Goal: Information Seeking & Learning: Check status

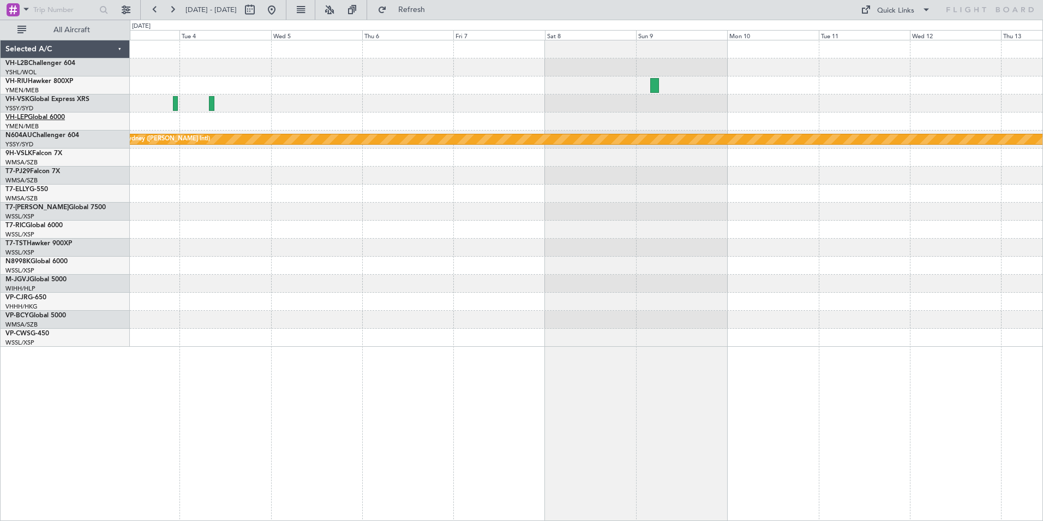
click at [29, 114] on link "VH-LEP Global 6000" at bounding box center [34, 117] width 59 height 7
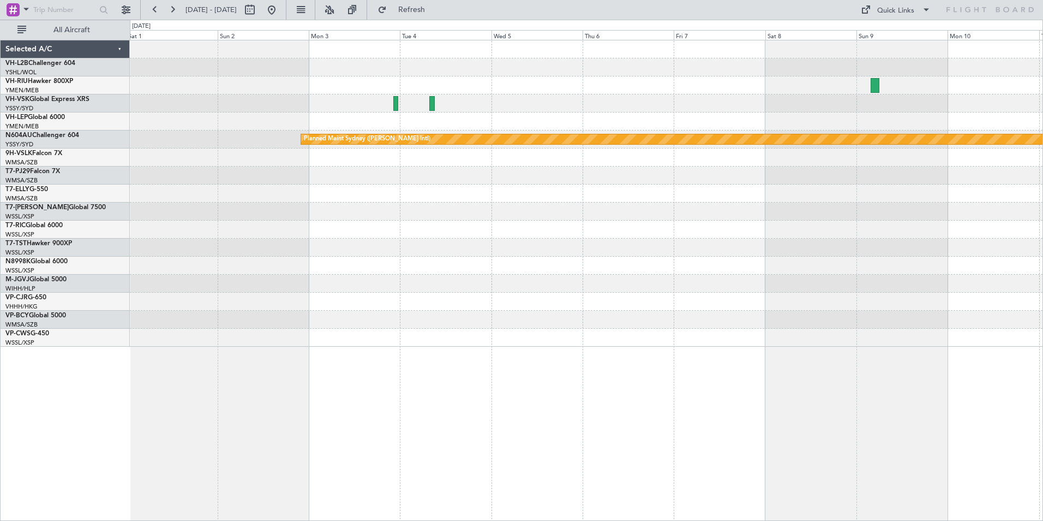
click at [940, 144] on div "Planned Maint Sydney ([PERSON_NAME] Intl)" at bounding box center [586, 193] width 913 height 306
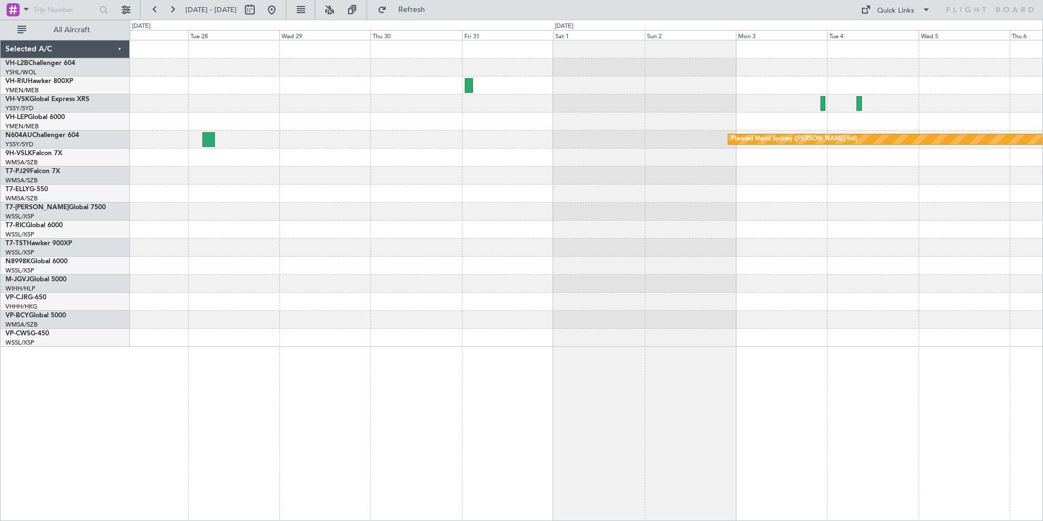
click at [1028, 146] on div "Planned Maint Sydney ([PERSON_NAME] Intl)" at bounding box center [586, 139] width 913 height 18
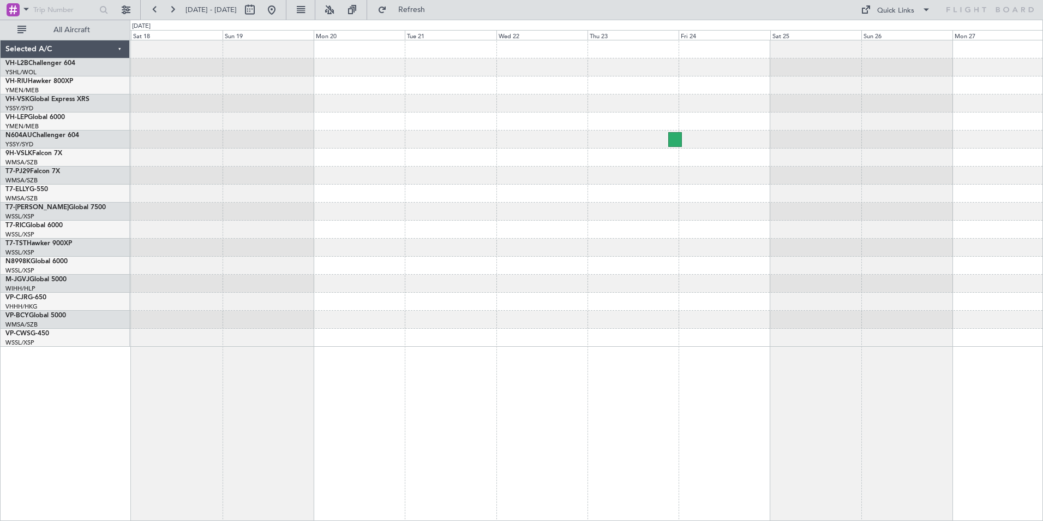
click at [953, 121] on div at bounding box center [586, 193] width 913 height 306
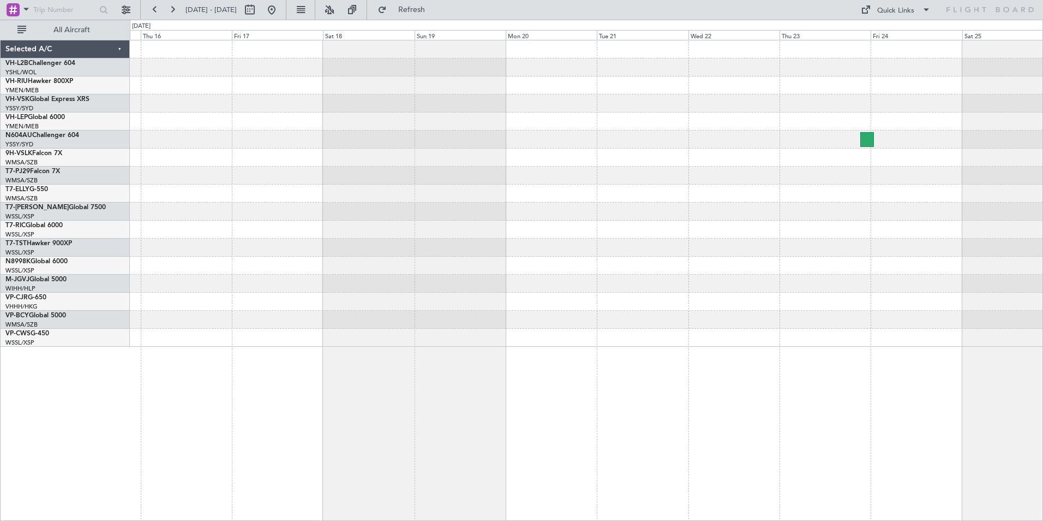
click at [959, 92] on div at bounding box center [586, 85] width 913 height 18
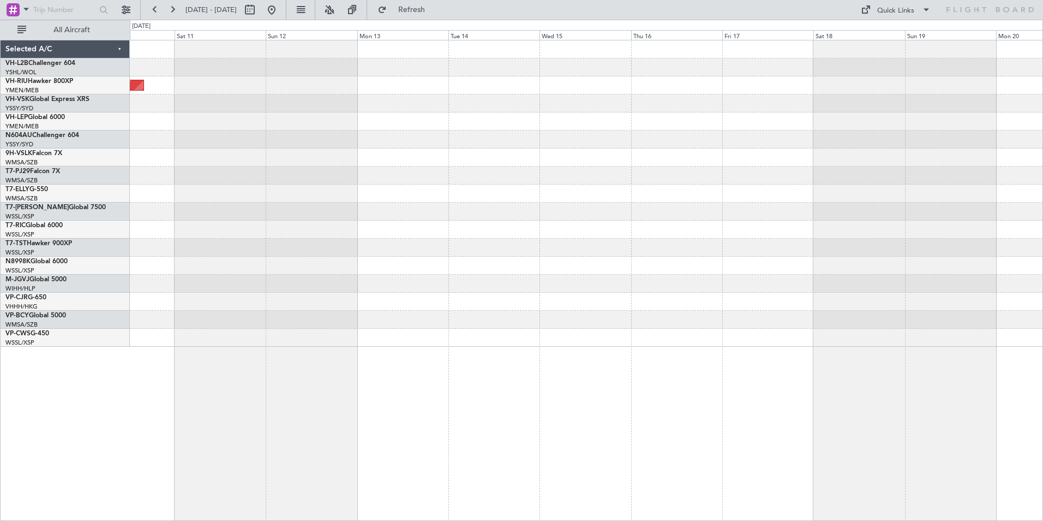
click at [1000, 122] on div "Planned Maint [GEOGRAPHIC_DATA] ([GEOGRAPHIC_DATA])" at bounding box center [586, 193] width 913 height 306
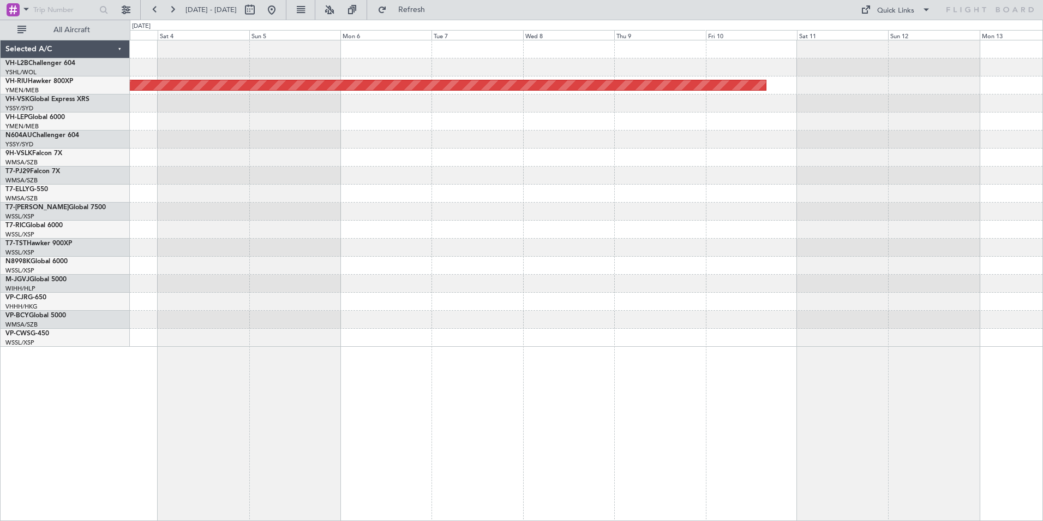
click at [1043, 209] on html "[DATE] - [DATE] Refresh Quick Links All Aircraft Planned Maint [GEOGRAPHIC_DATA…" at bounding box center [521, 260] width 1043 height 521
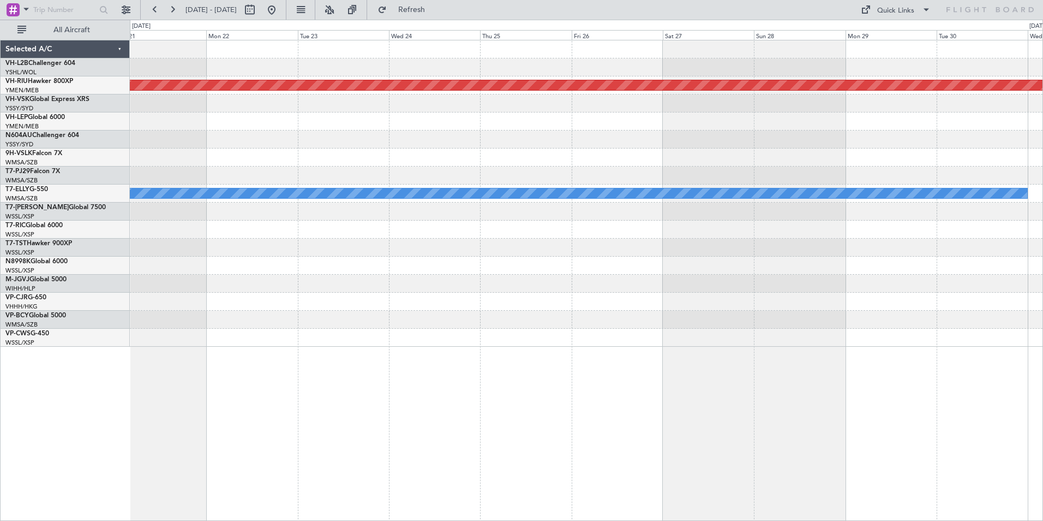
click at [1040, 171] on div "Planned Maint [GEOGRAPHIC_DATA] ([GEOGRAPHIC_DATA]) [PERSON_NAME] Planned Maint…" at bounding box center [586, 193] width 913 height 306
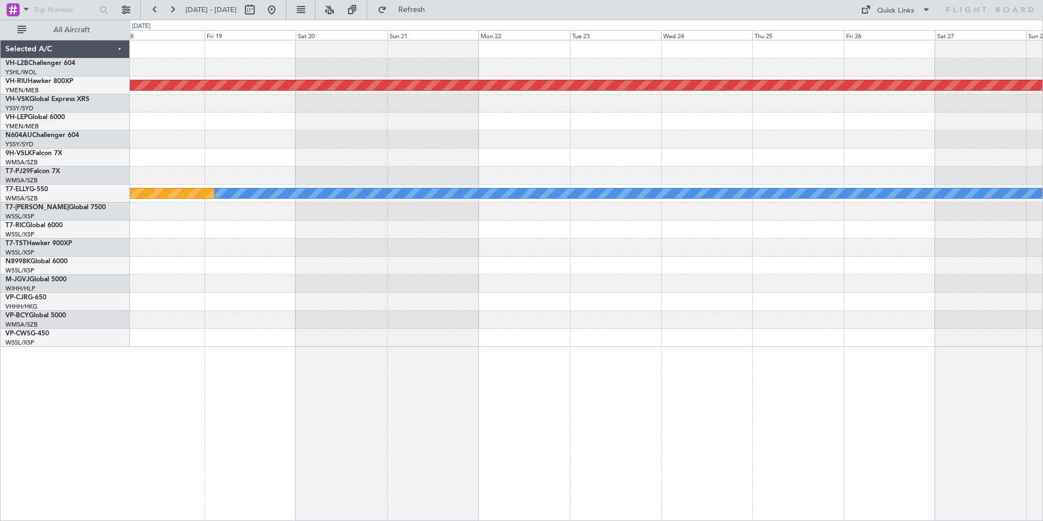
click at [1043, 182] on html "[DATE] - [DATE] Refresh Quick Links All Aircraft Planned Maint [GEOGRAPHIC_DATA…" at bounding box center [521, 260] width 1043 height 521
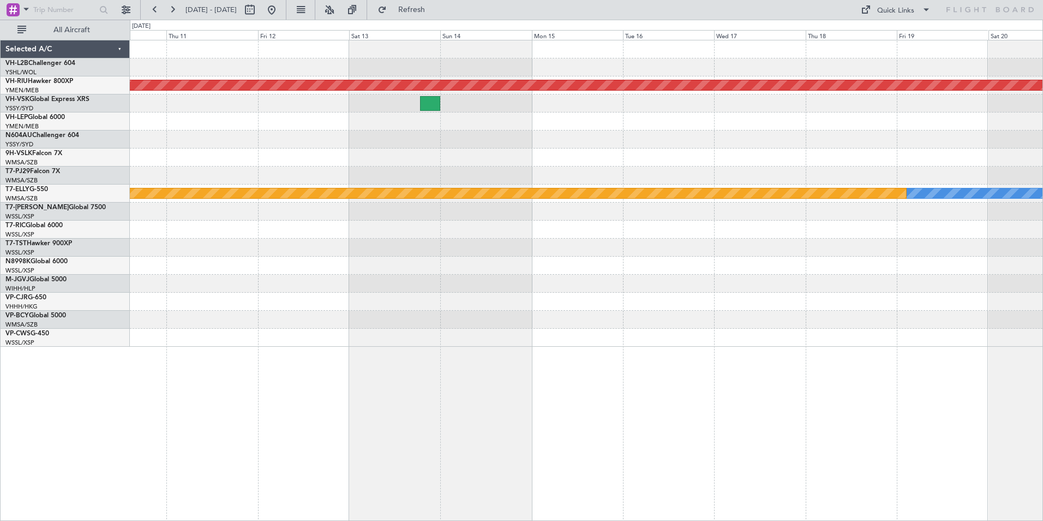
click at [1043, 208] on html "[DATE] - [DATE] Refresh Quick Links All Aircraft Planned Maint [GEOGRAPHIC_DATA…" at bounding box center [521, 260] width 1043 height 521
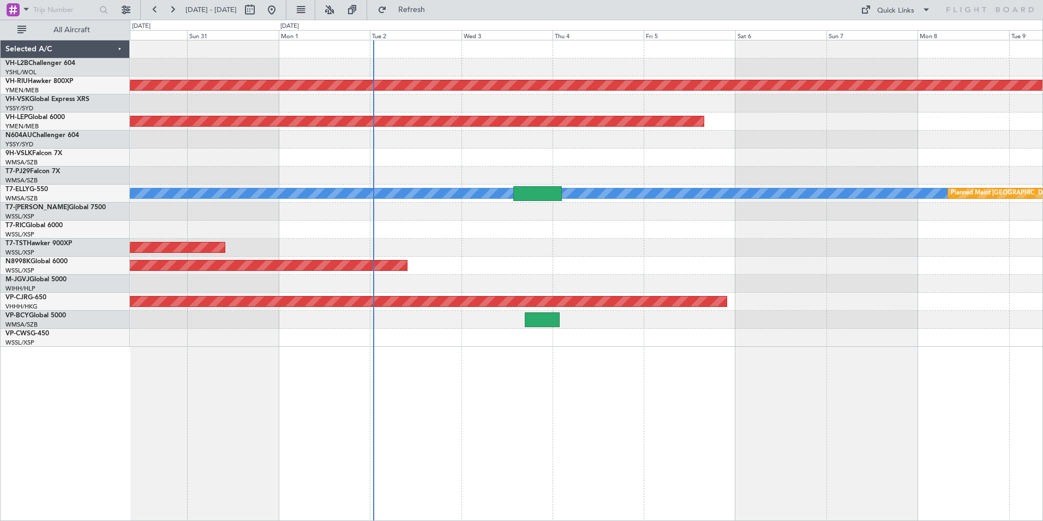
click at [1043, 203] on html "[DATE] - [DATE] Refresh Quick Links All Aircraft Planned Maint [GEOGRAPHIC_DATA…" at bounding box center [521, 260] width 1043 height 521
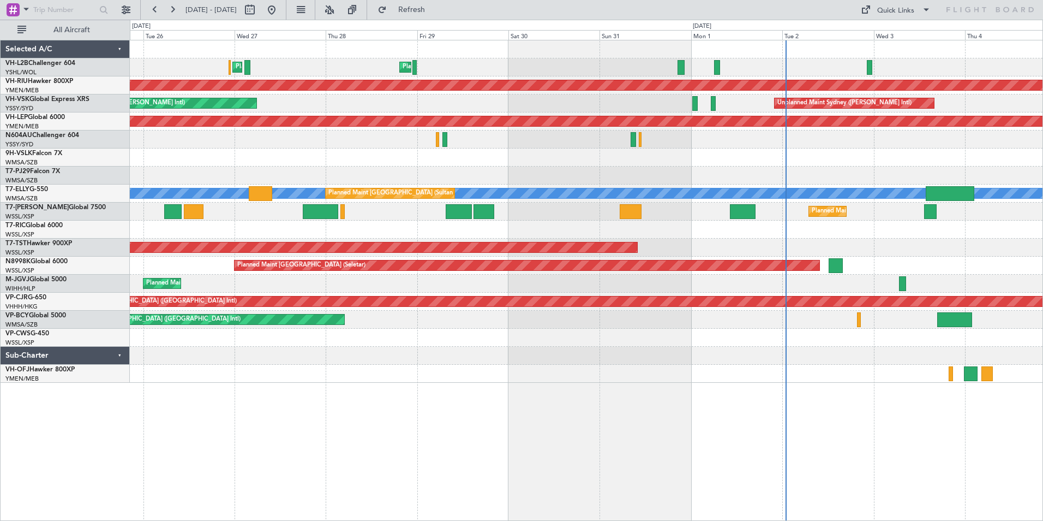
click at [840, 181] on div "Planned Maint Sydney (Kingsford Smith Intl) Planned Maint Melbourne (Essendon) …" at bounding box center [586, 211] width 913 height 342
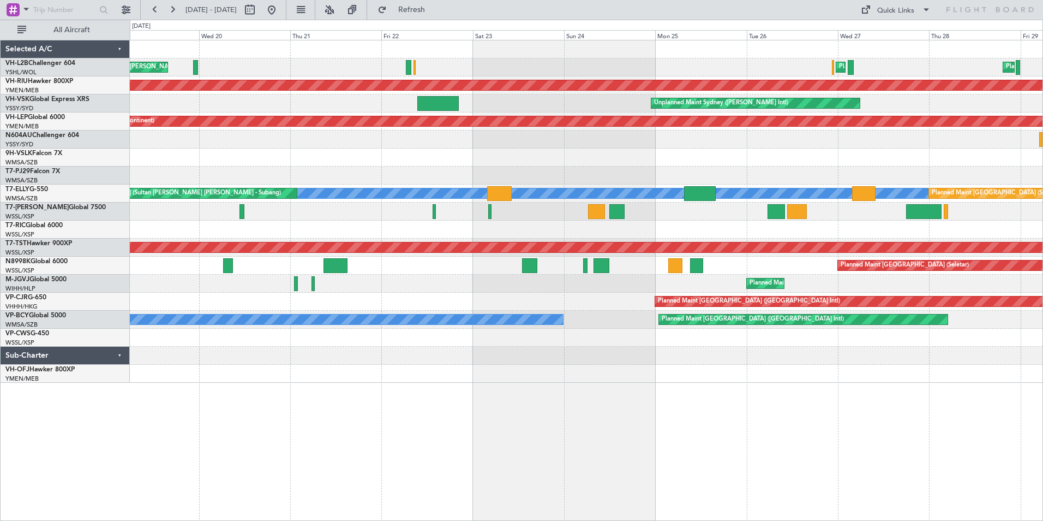
click at [1043, 196] on html "25 Aug 2025 - 04 Sep 2025 Refresh Quick Links All Aircraft Planned Maint Sydney…" at bounding box center [521, 260] width 1043 height 521
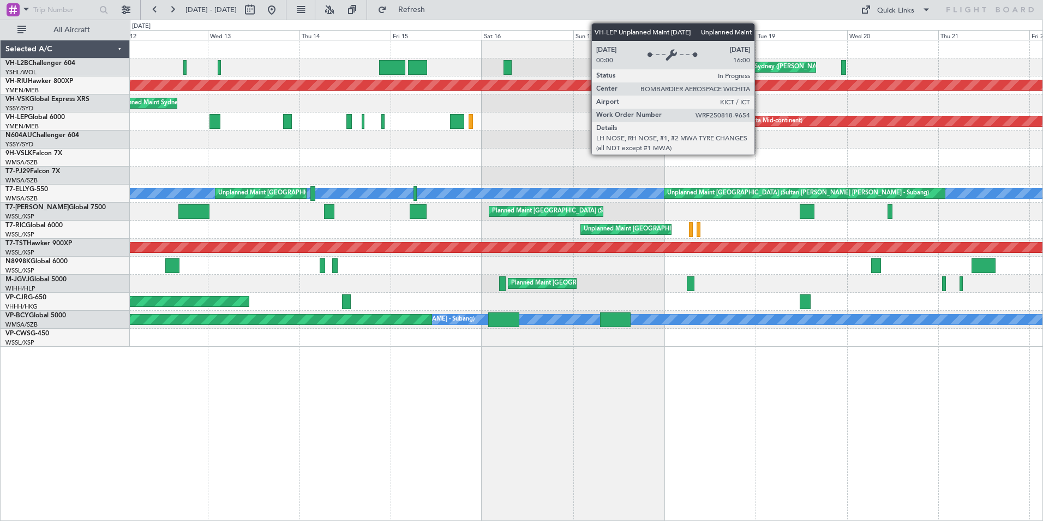
click at [760, 120] on div "Unplanned Maint Wichita (Wichita Mid-continent)" at bounding box center [734, 121] width 135 height 16
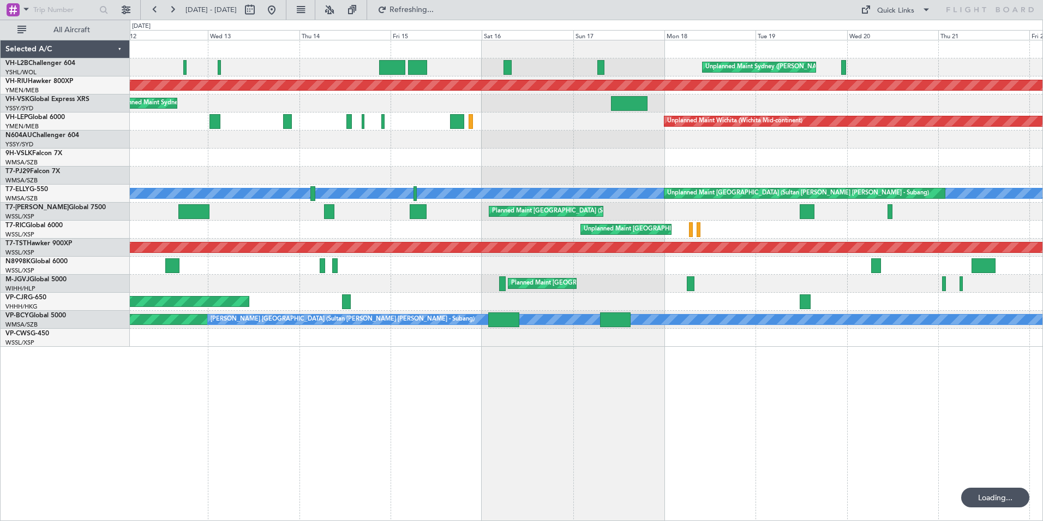
click at [733, 194] on div "Unplanned Maint Sydney (Kingsford Smith Intl) Planned Maint Melbourne (Essendon…" at bounding box center [586, 193] width 913 height 306
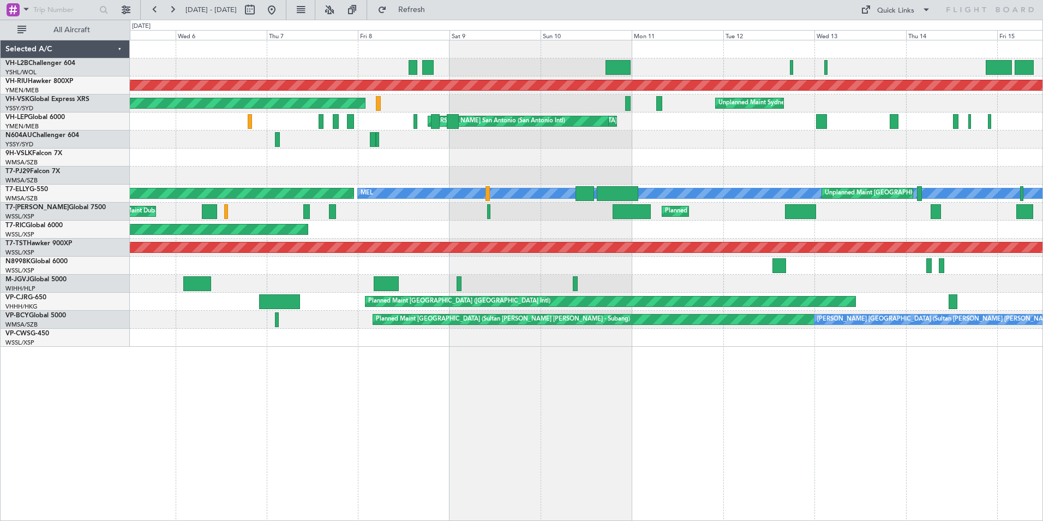
click at [871, 185] on div "Planned Maint Melbourne (Essendon) Planned Maint Melbourne (Essendon) Unplanned…" at bounding box center [586, 193] width 913 height 306
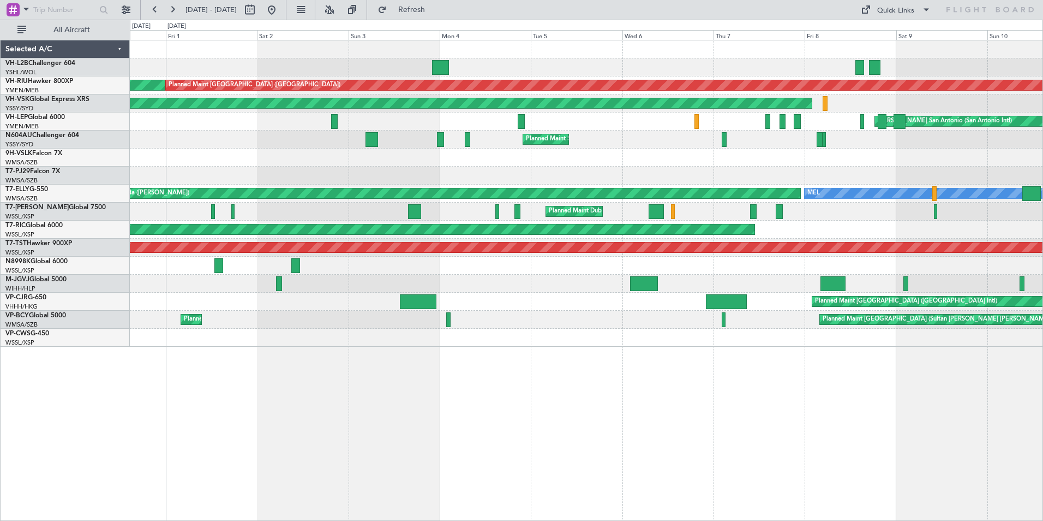
click at [804, 181] on div "Planned Maint Melbourne (Essendon) Planned Maint Melbourne (Essendon) Planned M…" at bounding box center [586, 193] width 913 height 306
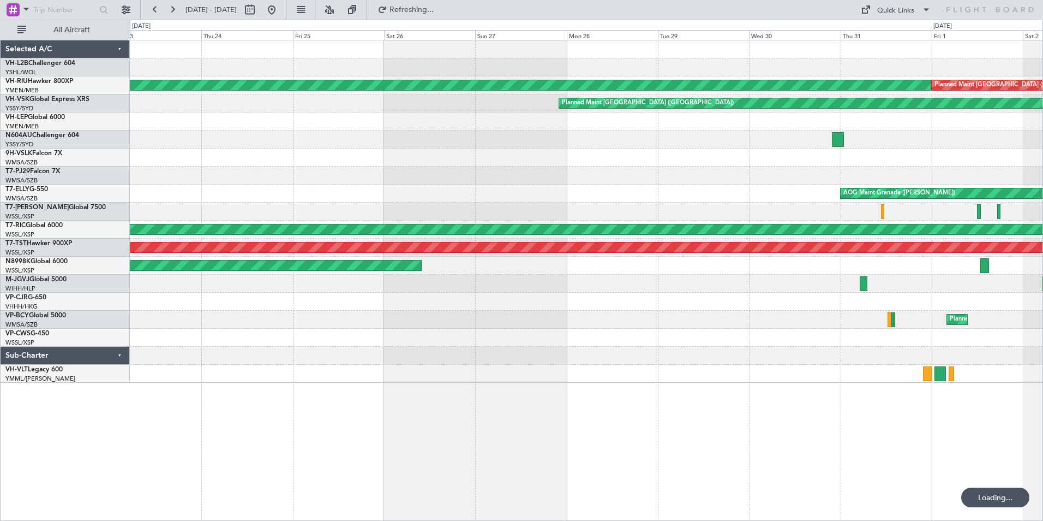
click at [853, 168] on div "Planned Maint Melbourne (Essendon) Planned Maint Melbourne (Essendon) Planned M…" at bounding box center [586, 211] width 913 height 342
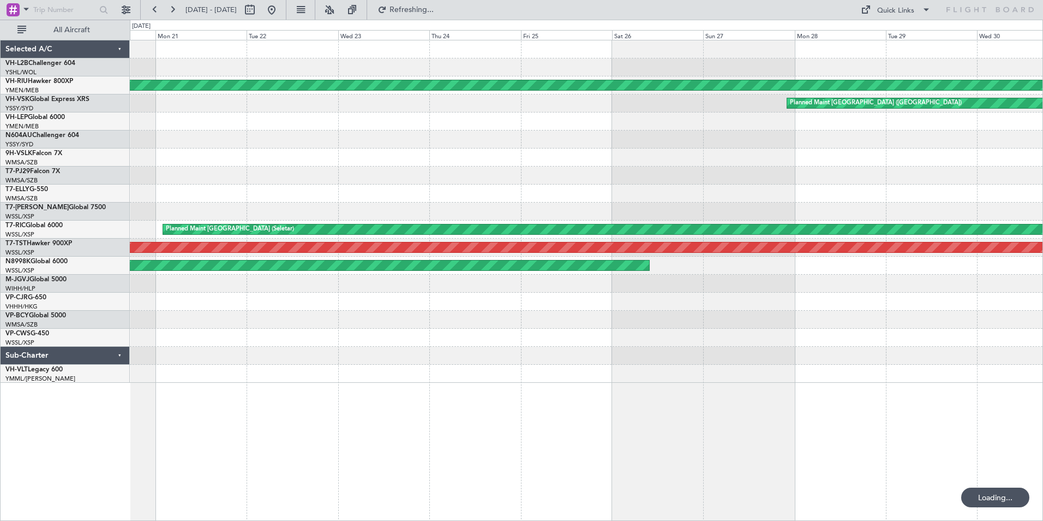
click at [327, 151] on div at bounding box center [586, 157] width 913 height 18
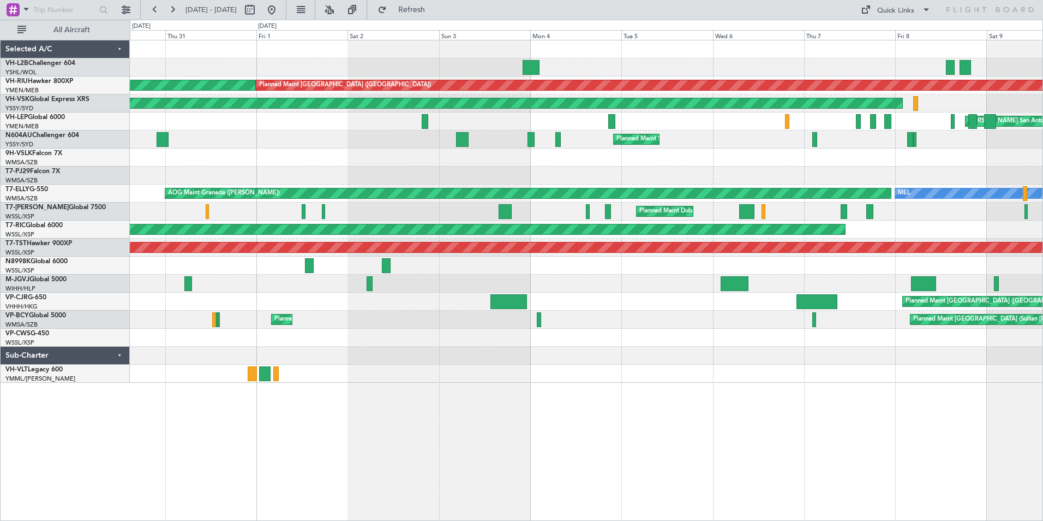
click at [756, 169] on div at bounding box center [586, 175] width 913 height 18
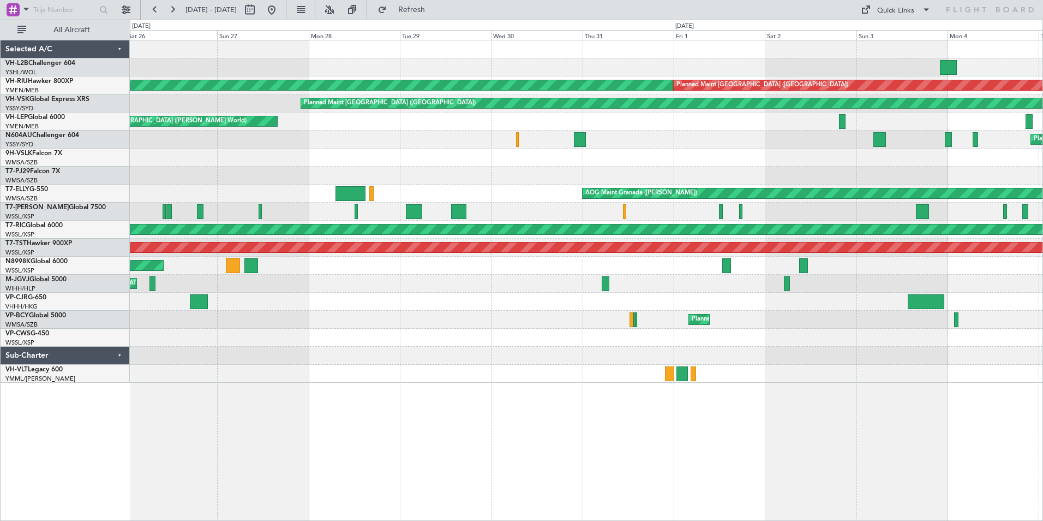
click at [829, 162] on div at bounding box center [586, 157] width 913 height 18
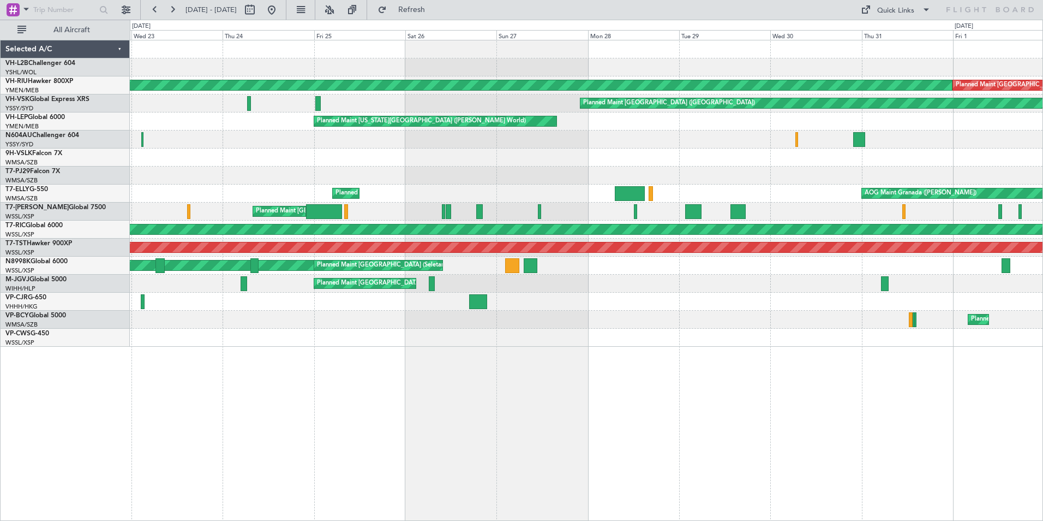
click at [270, 124] on div "Planned Maint Melbourne (Essendon) Planned Maint Melbourne (Essendon) Planned M…" at bounding box center [586, 193] width 913 height 306
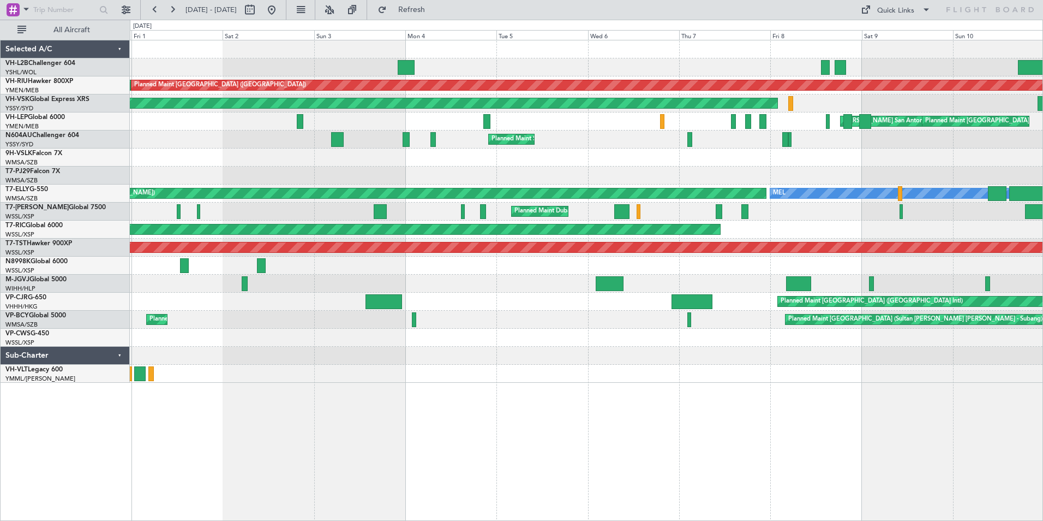
click at [335, 160] on div at bounding box center [586, 157] width 913 height 18
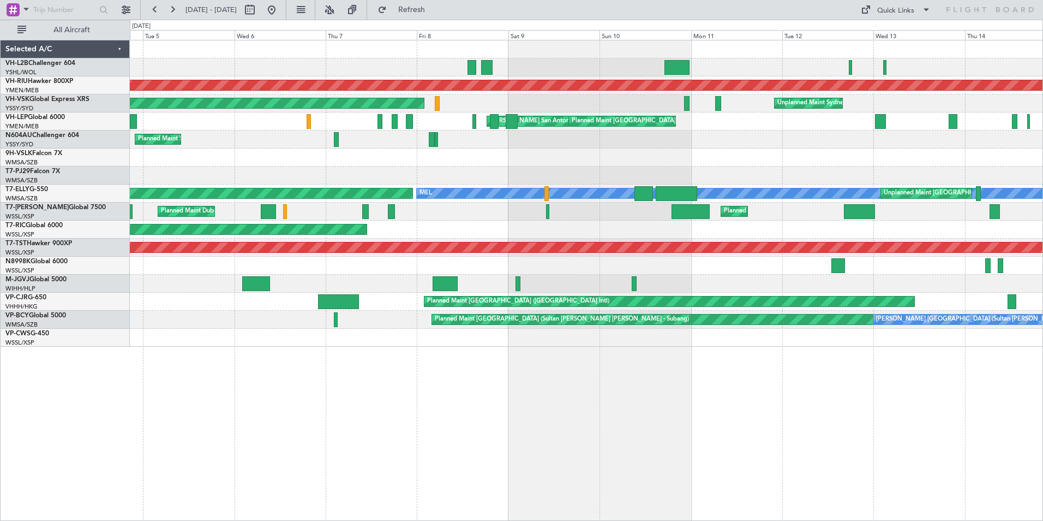
click at [474, 162] on div at bounding box center [586, 157] width 913 height 18
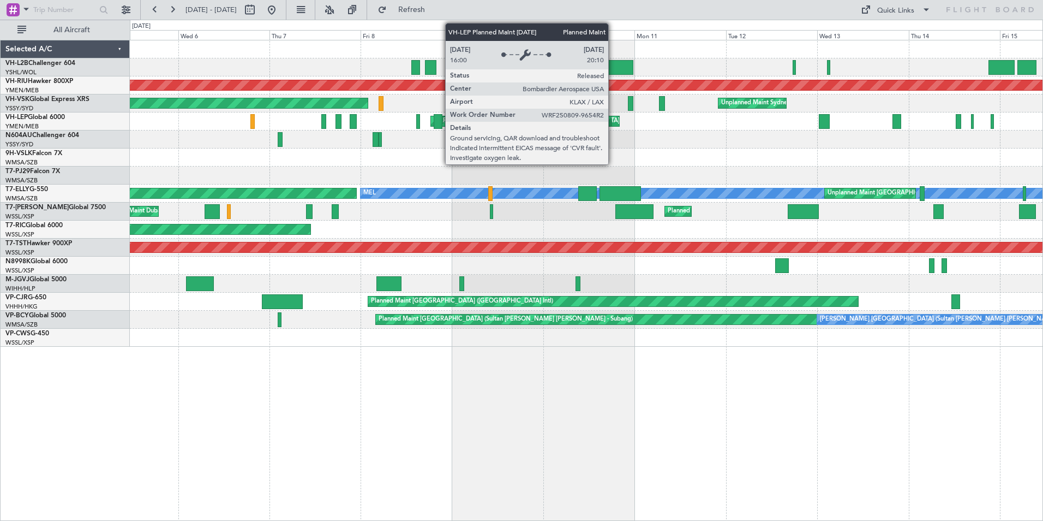
click at [613, 121] on div "Planned Maint [GEOGRAPHIC_DATA] ([GEOGRAPHIC_DATA] International)" at bounding box center [620, 121] width 208 height 16
click at [615, 120] on div "Planned Maint [GEOGRAPHIC_DATA] ([GEOGRAPHIC_DATA] International)" at bounding box center [620, 121] width 208 height 16
click at [616, 120] on div "Planned Maint [GEOGRAPHIC_DATA] ([GEOGRAPHIC_DATA] International)" at bounding box center [620, 121] width 208 height 16
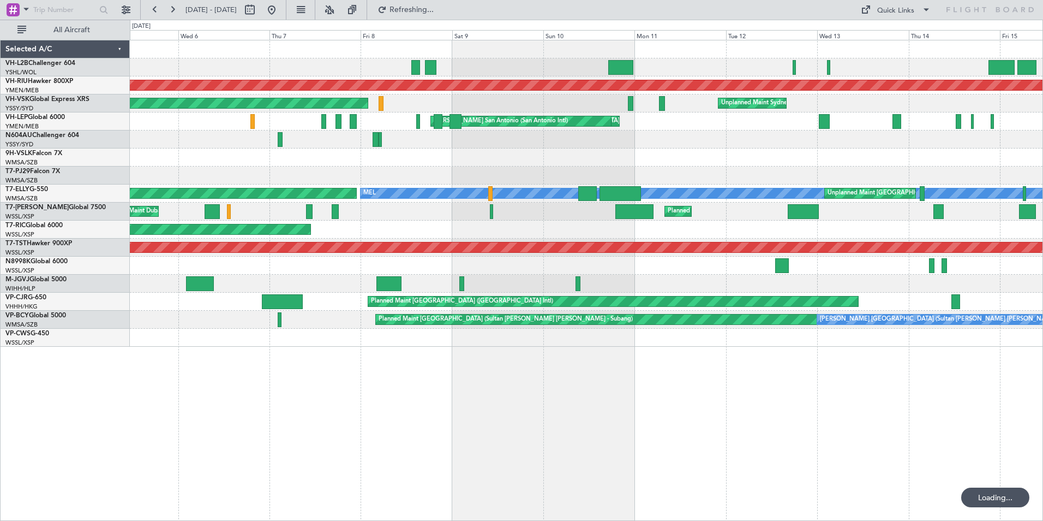
click at [428, 148] on div "Planned Maint Melbourne (Essendon) Planned Maint Melbourne (Essendon) Unplanned…" at bounding box center [586, 193] width 913 height 306
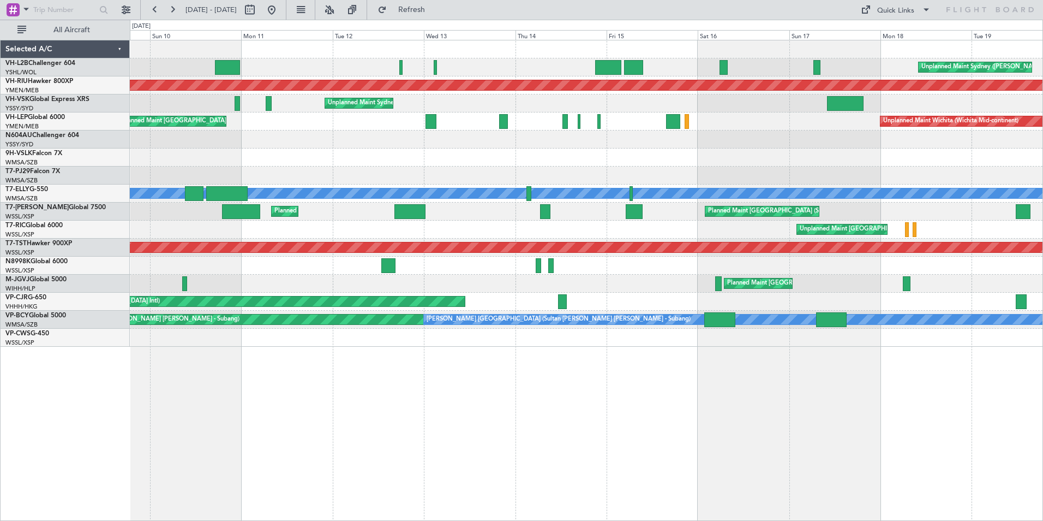
click at [714, 153] on div at bounding box center [586, 157] width 913 height 18
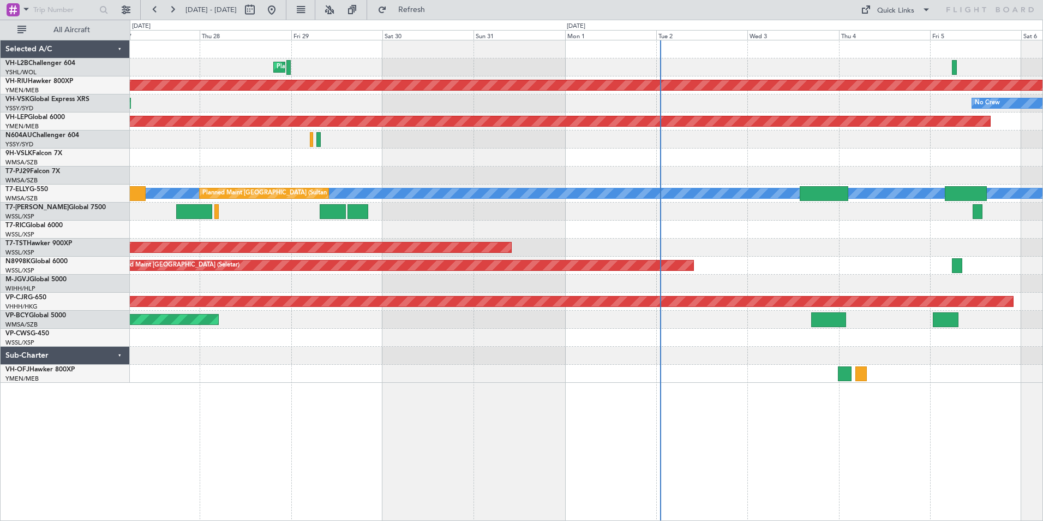
click at [813, 126] on div "Planned Maint [GEOGRAPHIC_DATA] ([GEOGRAPHIC_DATA]) Planned Maint Sydney ([PERS…" at bounding box center [586, 211] width 913 height 342
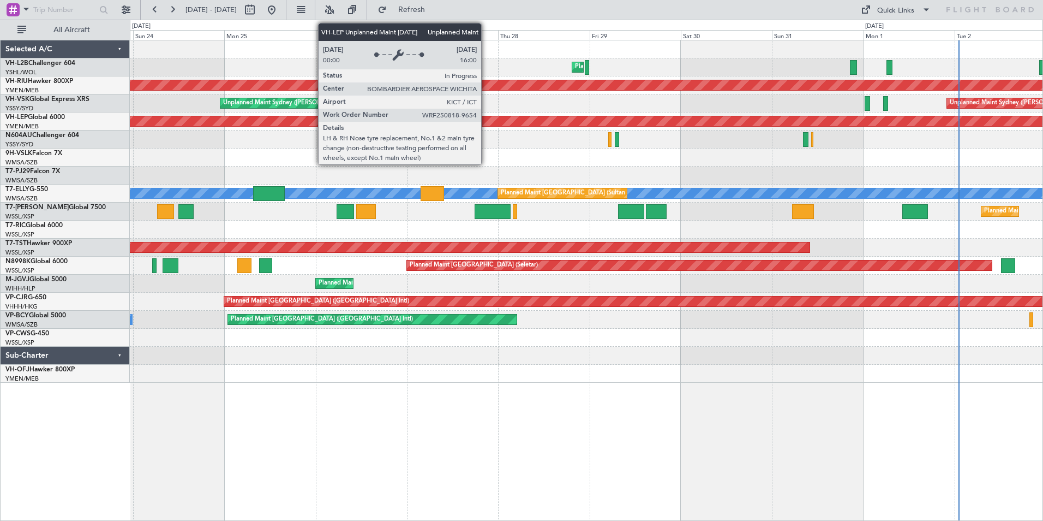
click at [879, 129] on div "Unplanned Maint Wichita (Wichita Mid-continent)" at bounding box center [586, 121] width 913 height 18
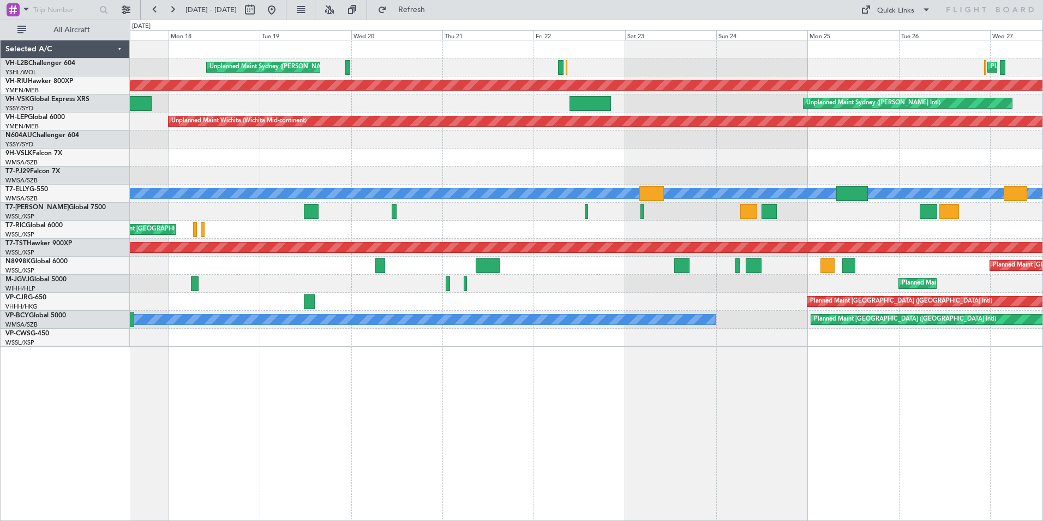
click at [740, 180] on div "Planned Maint Sydney ([PERSON_NAME] Intl) Unplanned Maint Sydney ([PERSON_NAME]…" at bounding box center [586, 193] width 913 height 306
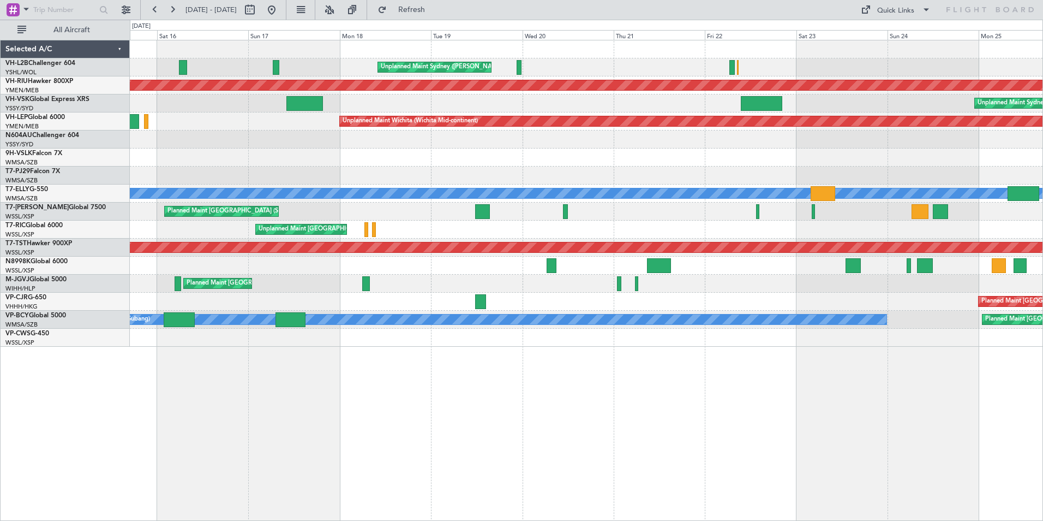
click at [829, 183] on div at bounding box center [586, 175] width 913 height 18
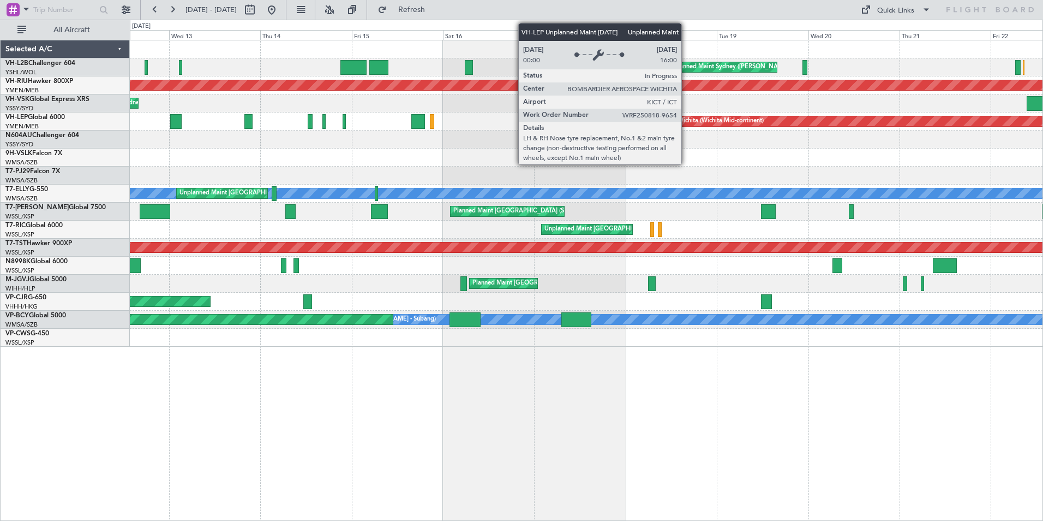
click at [686, 121] on div "Unplanned Maint Wichita (Wichita Mid-continent)" at bounding box center [696, 121] width 135 height 16
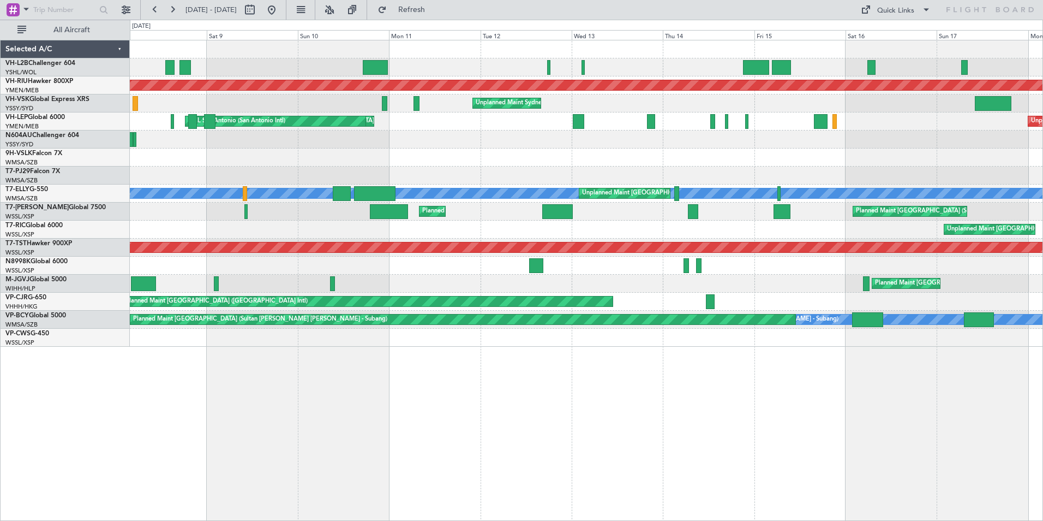
click at [823, 160] on div at bounding box center [586, 157] width 913 height 18
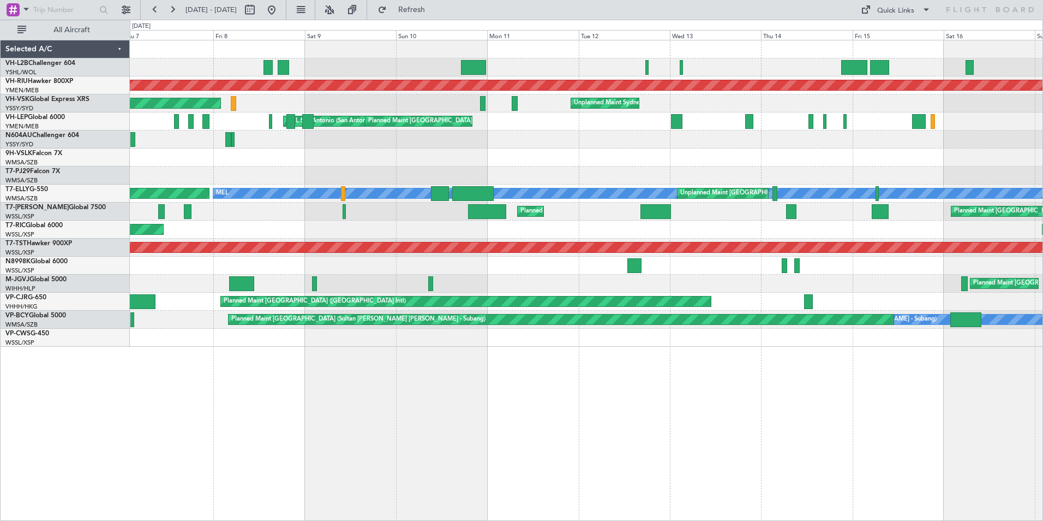
click at [595, 135] on div "Planned Maint Sydney ([PERSON_NAME] Intl)" at bounding box center [586, 139] width 913 height 18
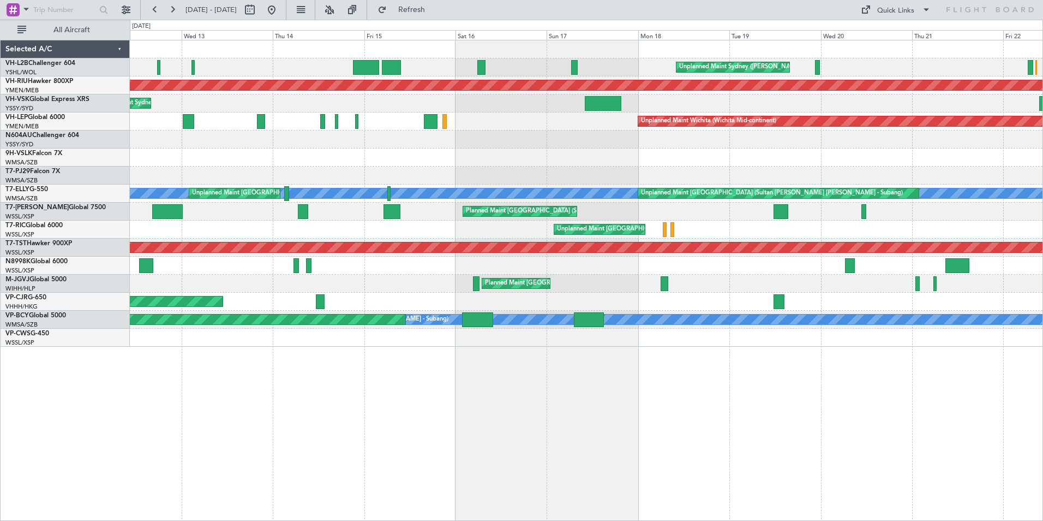
click at [151, 143] on div at bounding box center [586, 139] width 913 height 18
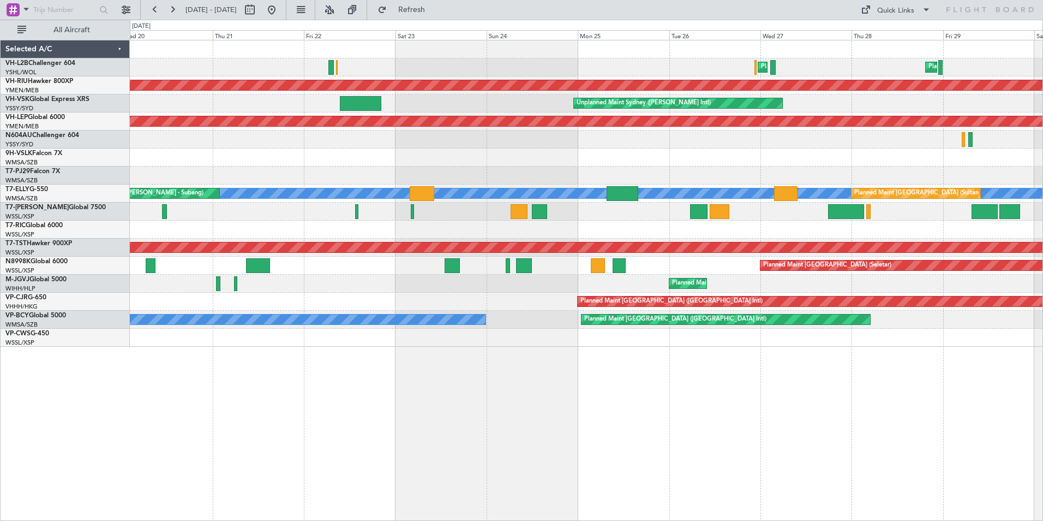
click at [206, 149] on div "Planned Maint Sydney ([PERSON_NAME] Intl) Planned Maint [GEOGRAPHIC_DATA] ([GEO…" at bounding box center [586, 193] width 913 height 306
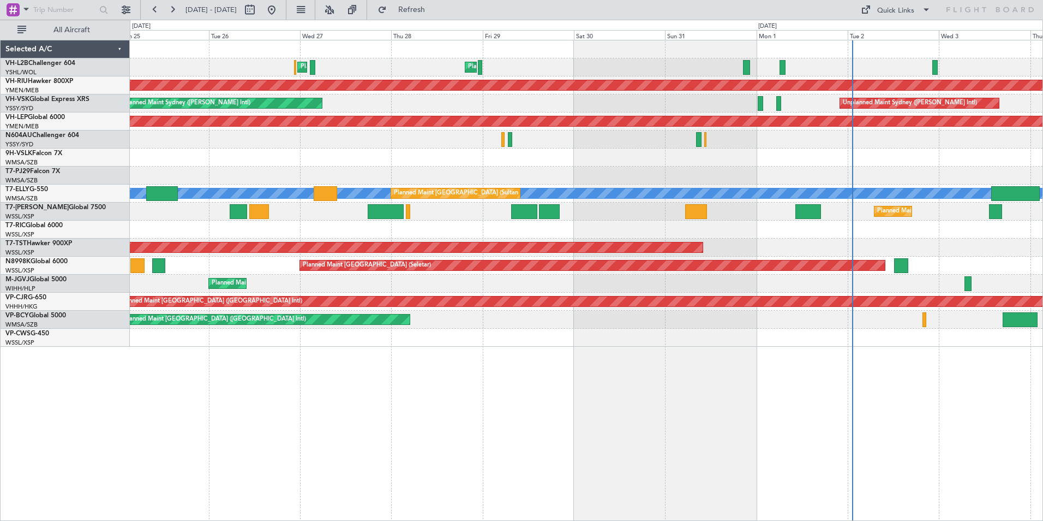
click at [89, 142] on div "Planned Maint Sydney ([PERSON_NAME] Intl) Planned Maint [GEOGRAPHIC_DATA] ([GEO…" at bounding box center [521, 270] width 1043 height 501
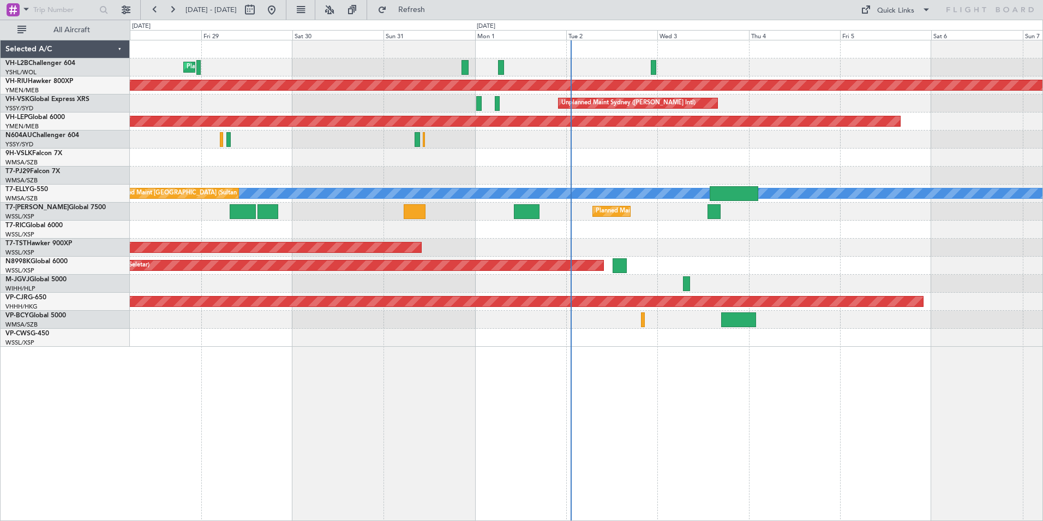
click at [272, 158] on div at bounding box center [586, 157] width 913 height 18
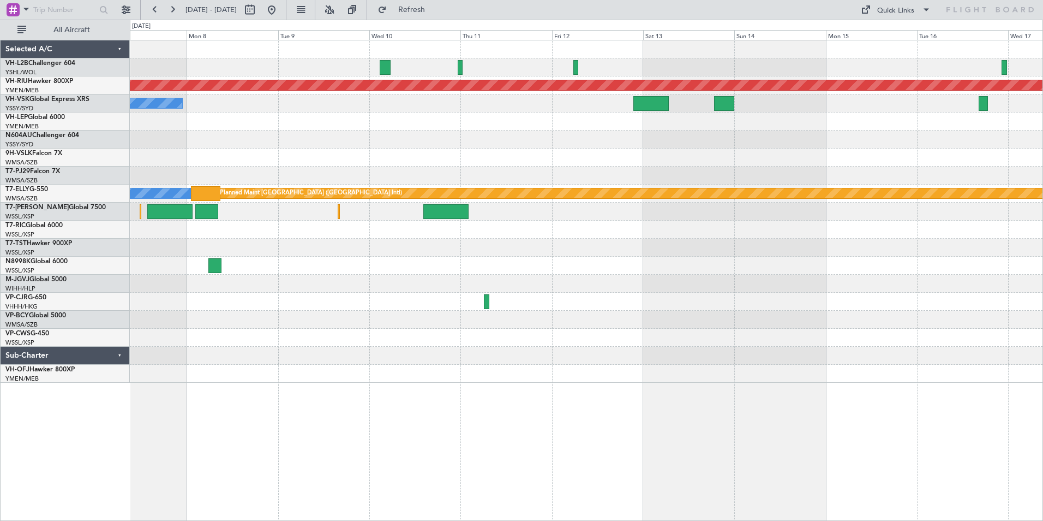
click at [545, 151] on div at bounding box center [586, 157] width 913 height 18
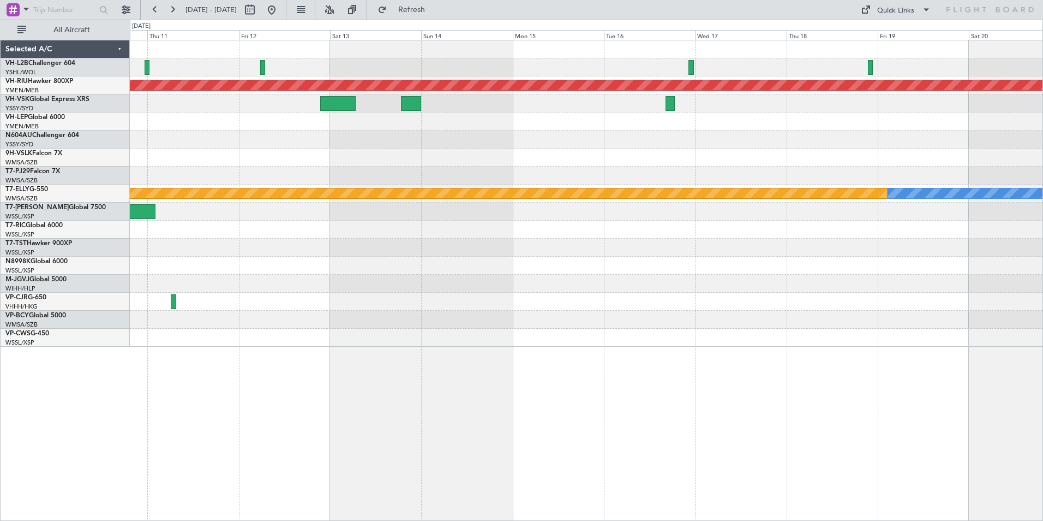
click at [292, 150] on div at bounding box center [586, 157] width 913 height 18
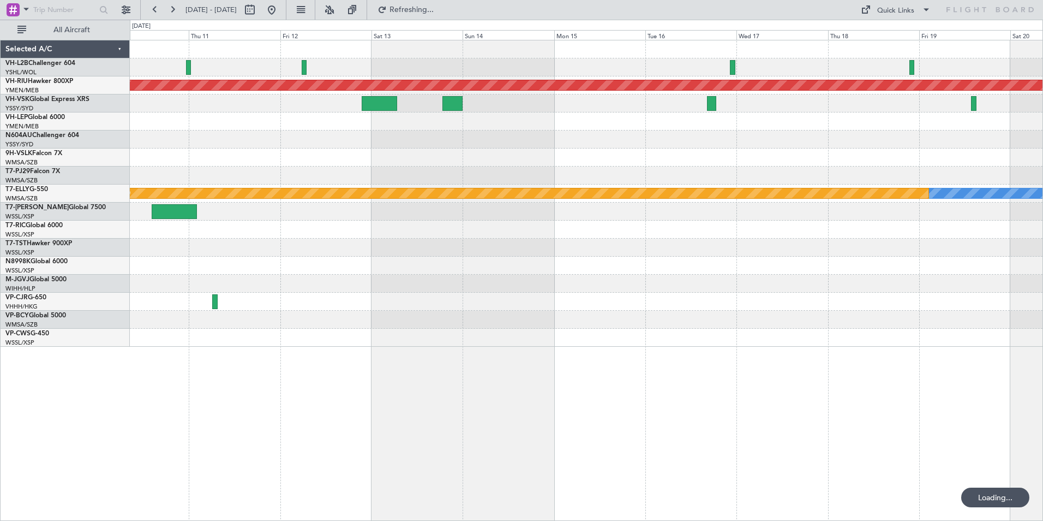
click at [644, 141] on div at bounding box center [586, 139] width 913 height 18
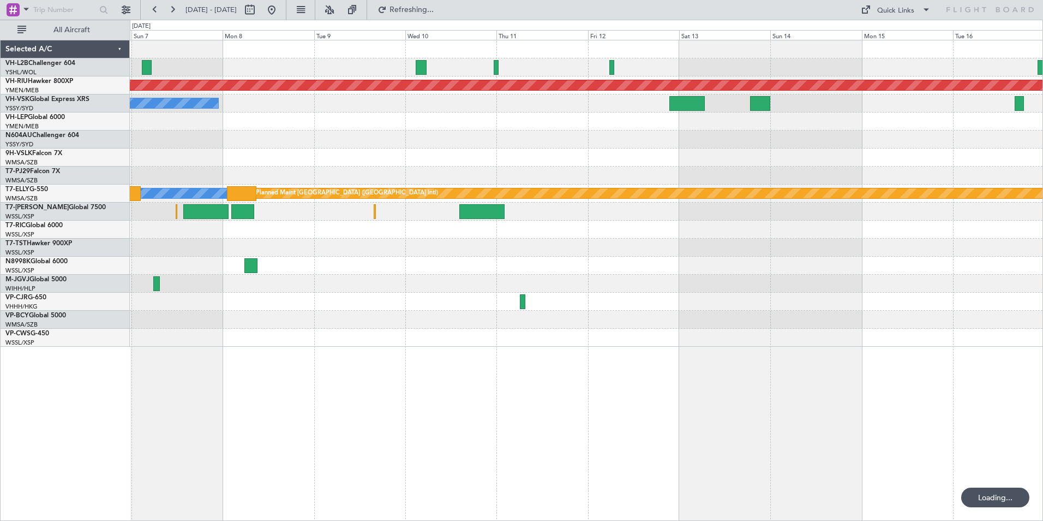
click at [572, 141] on div at bounding box center [586, 139] width 913 height 18
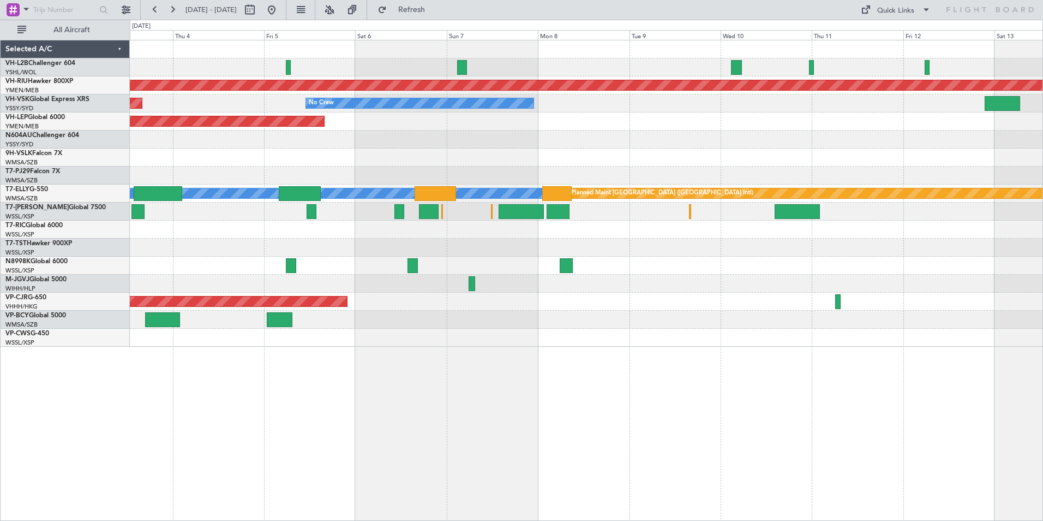
click at [677, 140] on div at bounding box center [586, 139] width 913 height 18
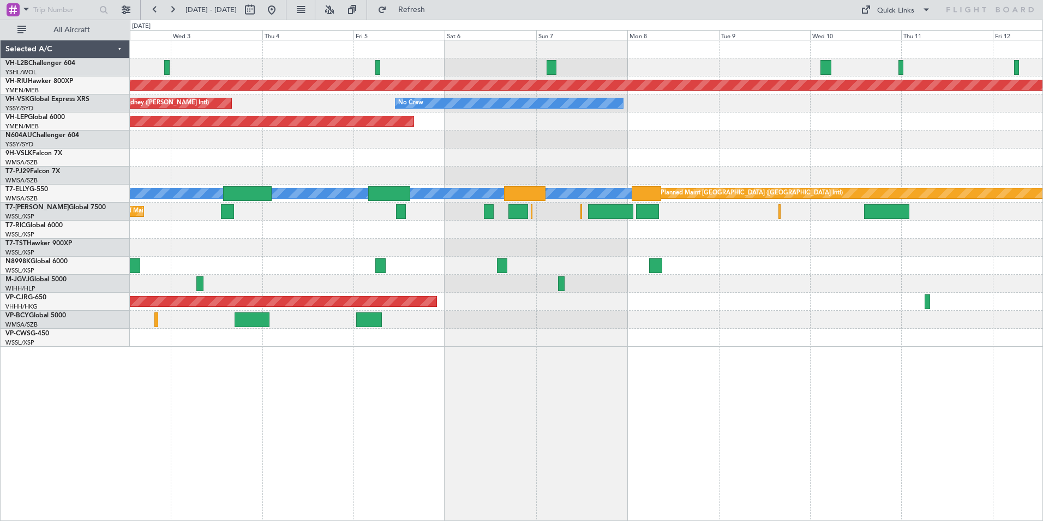
click at [593, 140] on div at bounding box center [586, 139] width 913 height 18
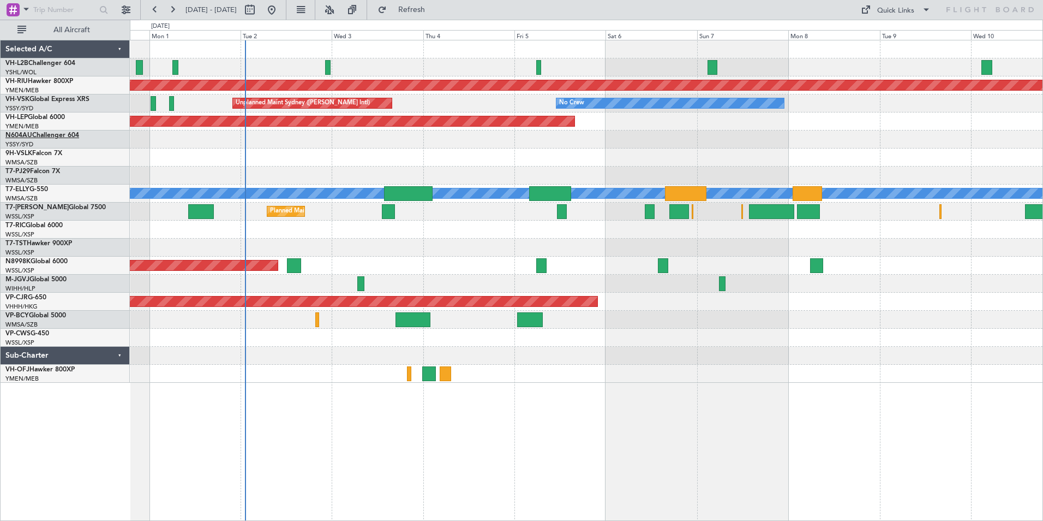
click at [40, 135] on link "N604AU Challenger 604" at bounding box center [42, 135] width 74 height 7
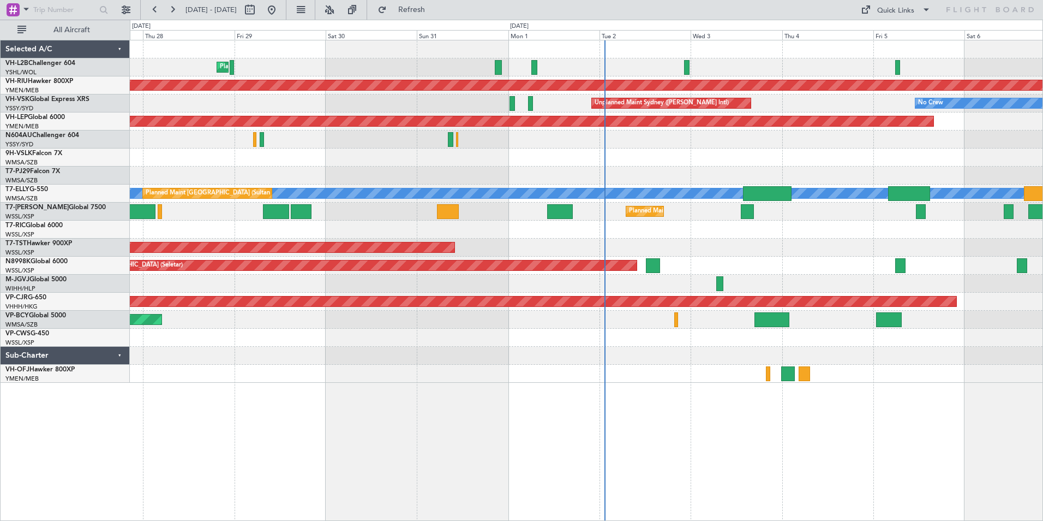
click at [883, 187] on div "Planned Maint [GEOGRAPHIC_DATA] ([GEOGRAPHIC_DATA]) Planned Maint Sydney ([PERS…" at bounding box center [586, 211] width 913 height 342
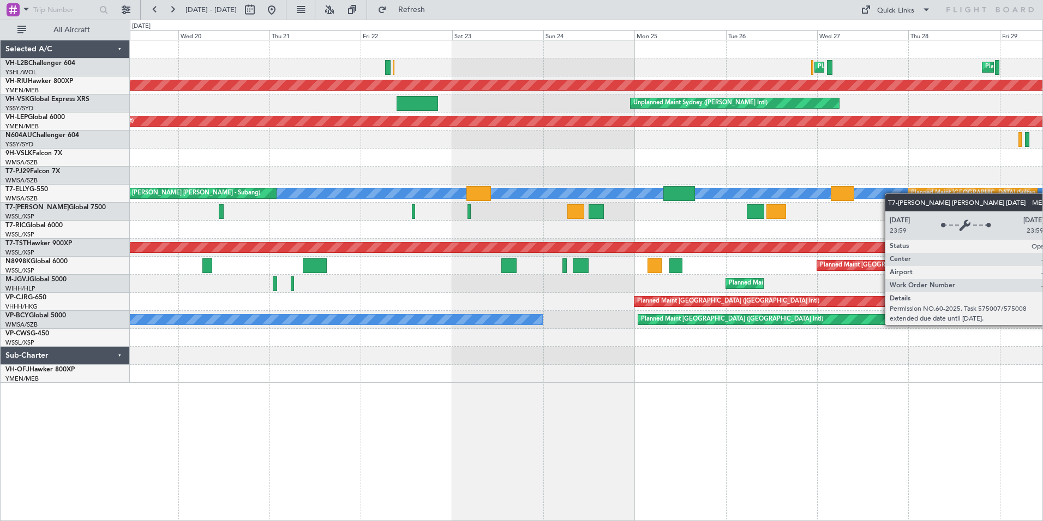
click at [891, 193] on div "Planned Maint [GEOGRAPHIC_DATA] ([GEOGRAPHIC_DATA]) Planned Maint Sydney ([PERS…" at bounding box center [586, 211] width 913 height 342
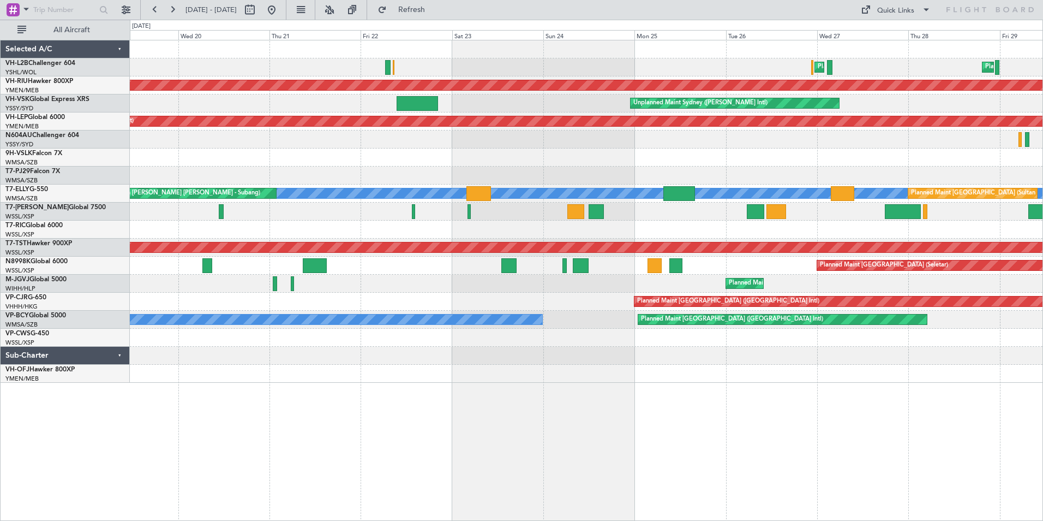
click at [837, 210] on div "Planned Maint [GEOGRAPHIC_DATA] ([GEOGRAPHIC_DATA]) Planned Maint Sydney ([PERS…" at bounding box center [586, 211] width 913 height 342
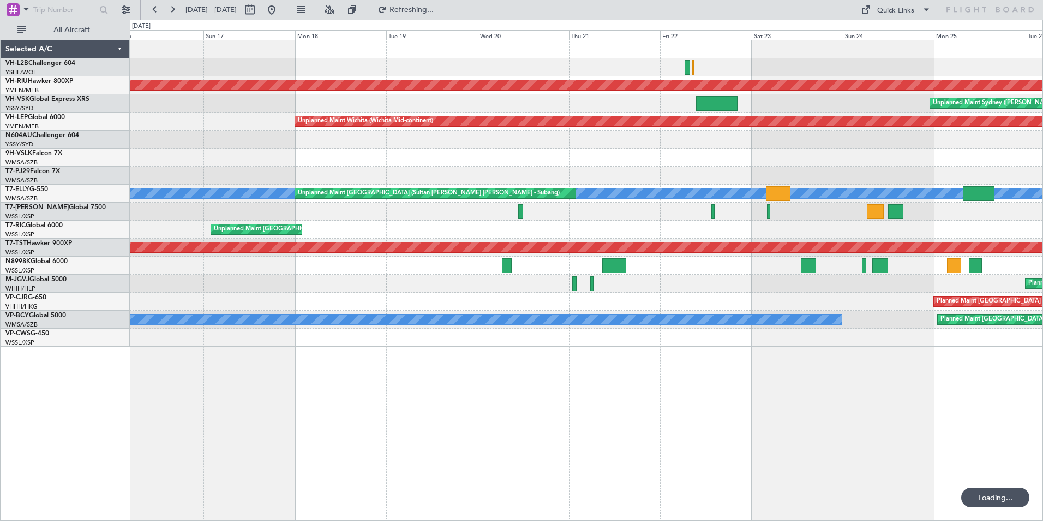
click at [666, 182] on div at bounding box center [586, 175] width 913 height 18
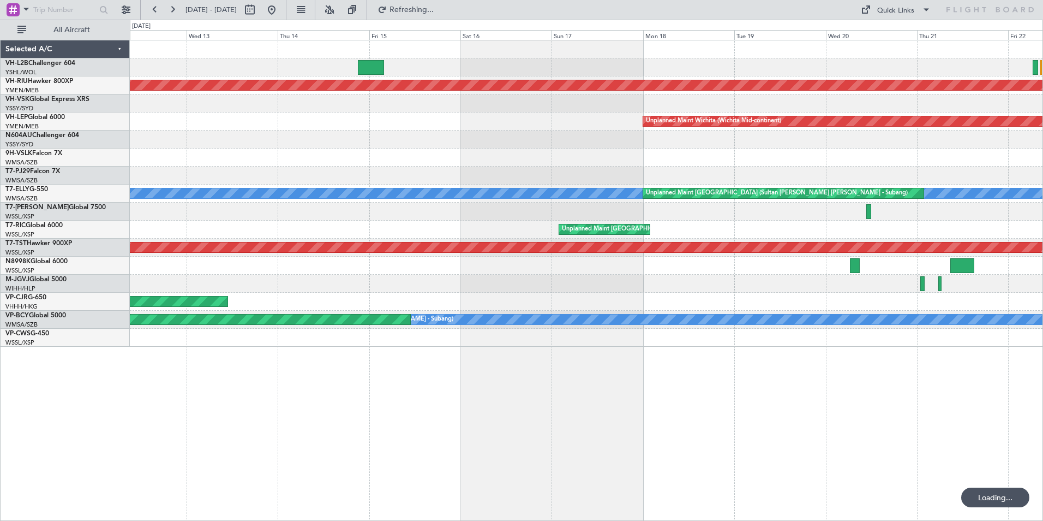
click at [819, 190] on div "Planned Maint [GEOGRAPHIC_DATA] ([GEOGRAPHIC_DATA]) Unplanned Maint Wichita (Wi…" at bounding box center [586, 193] width 913 height 306
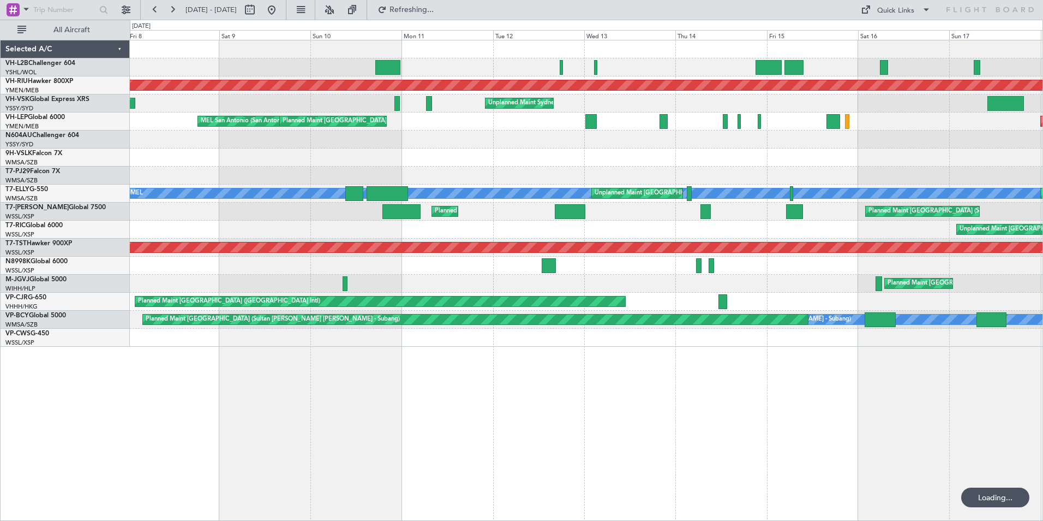
click at [666, 187] on div "Unplanned Maint Sydney ([PERSON_NAME] Intl) Planned Maint [GEOGRAPHIC_DATA] ([G…" at bounding box center [586, 193] width 913 height 306
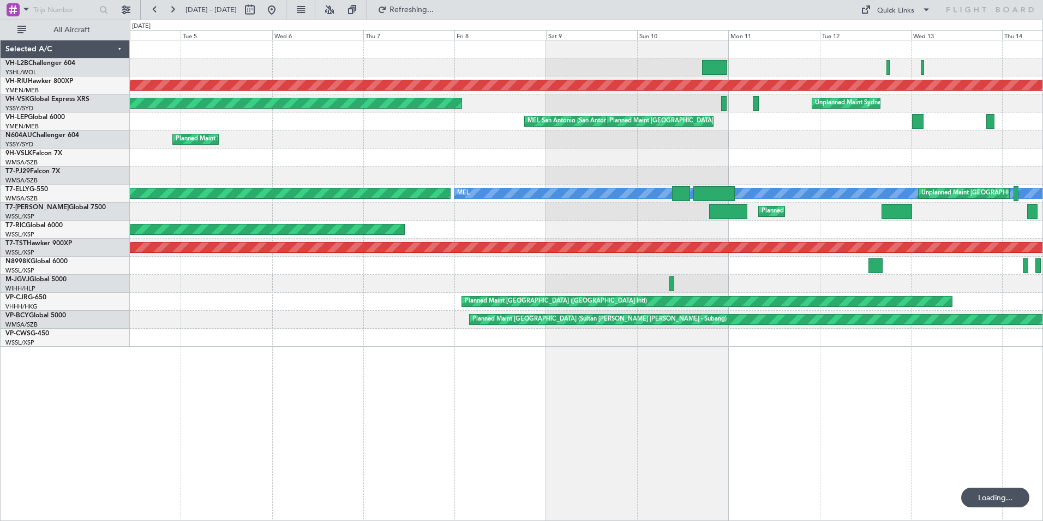
click at [742, 192] on div "Planned Maint [GEOGRAPHIC_DATA] ([GEOGRAPHIC_DATA]) Planned Maint [GEOGRAPHIC_D…" at bounding box center [586, 193] width 913 height 306
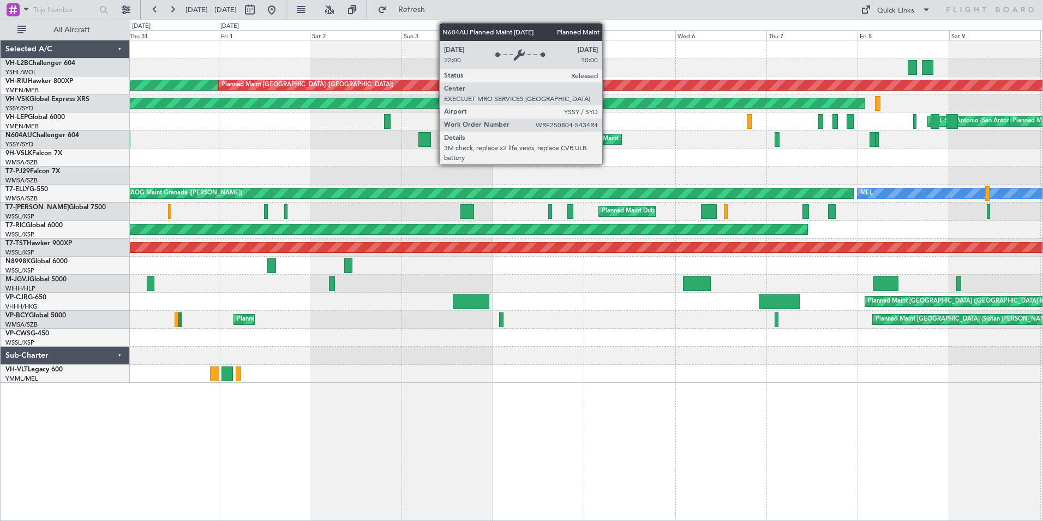
click at [607, 139] on div "Planned Maint Sydney ([PERSON_NAME] Intl)" at bounding box center [642, 139] width 127 height 16
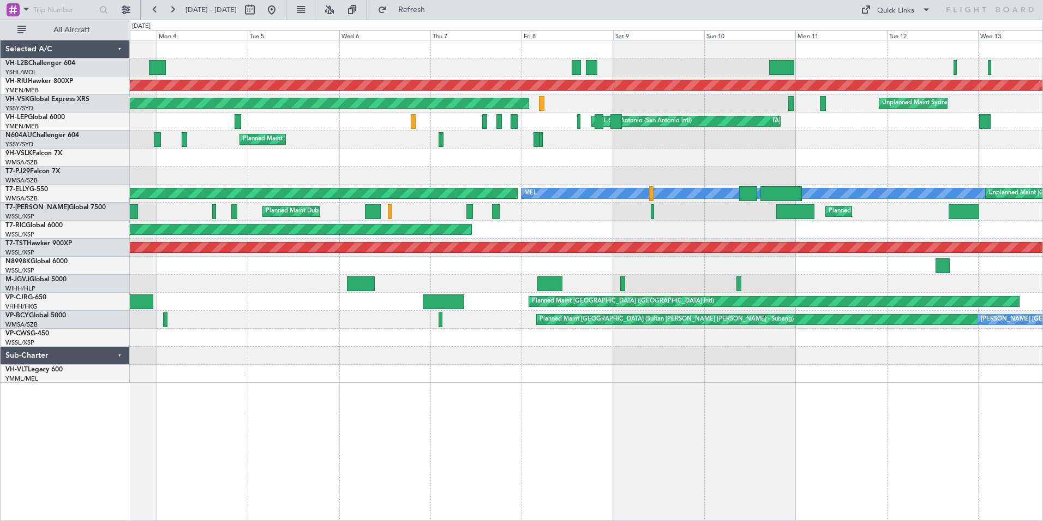
click at [218, 71] on div at bounding box center [586, 67] width 913 height 18
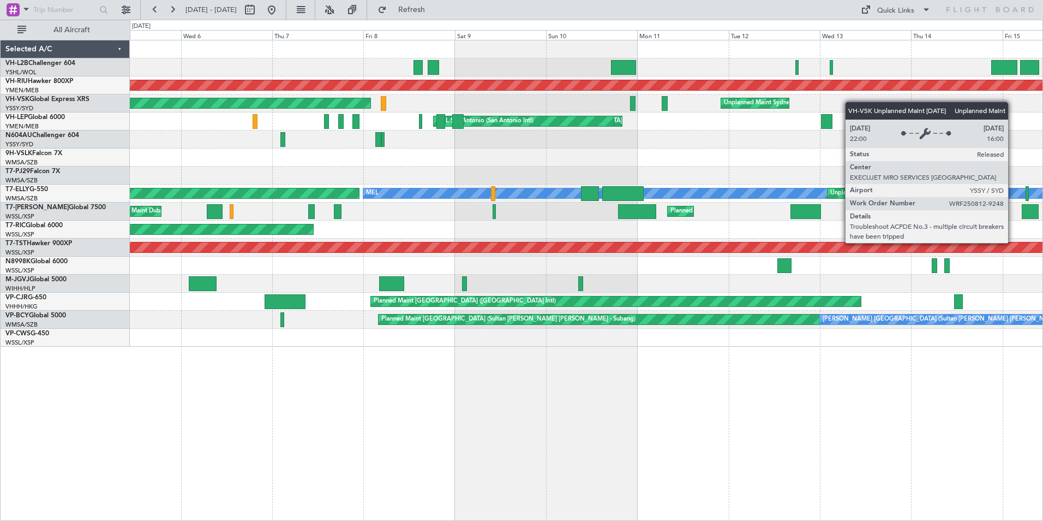
click at [106, 106] on div "Planned Maint [GEOGRAPHIC_DATA] ([GEOGRAPHIC_DATA]) Planned Maint [GEOGRAPHIC_D…" at bounding box center [521, 270] width 1043 height 501
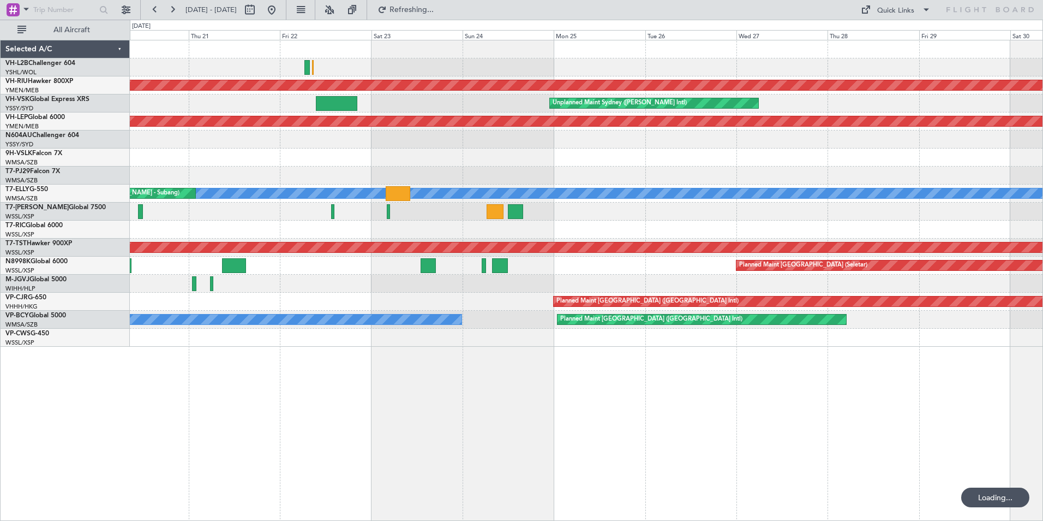
click at [119, 94] on div "Unplanned Maint Sydney ([PERSON_NAME] Intl) Planned Maint [GEOGRAPHIC_DATA] ([G…" at bounding box center [521, 270] width 1043 height 501
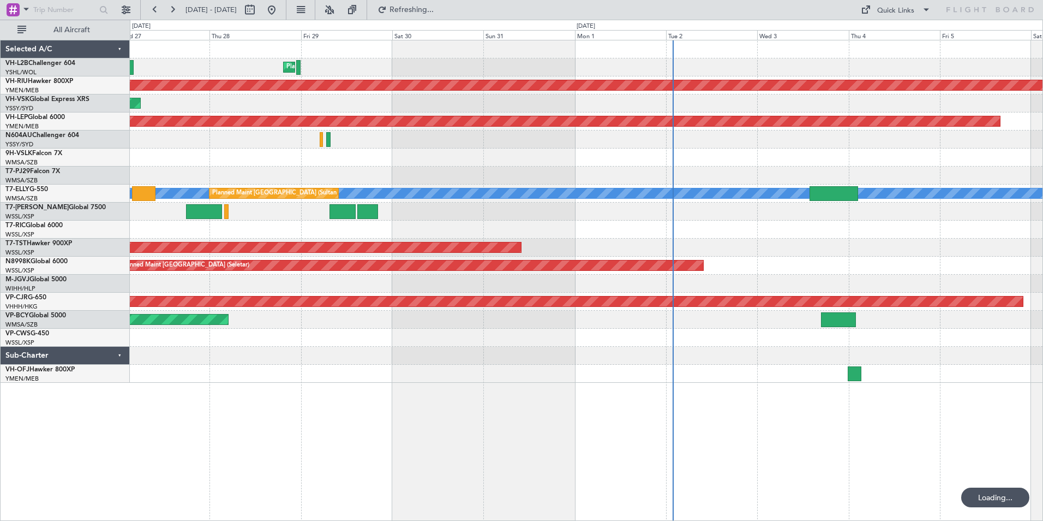
click at [280, 115] on div "Planned Maint [GEOGRAPHIC_DATA] ([GEOGRAPHIC_DATA]) Planned Maint Sydney ([PERS…" at bounding box center [586, 211] width 913 height 342
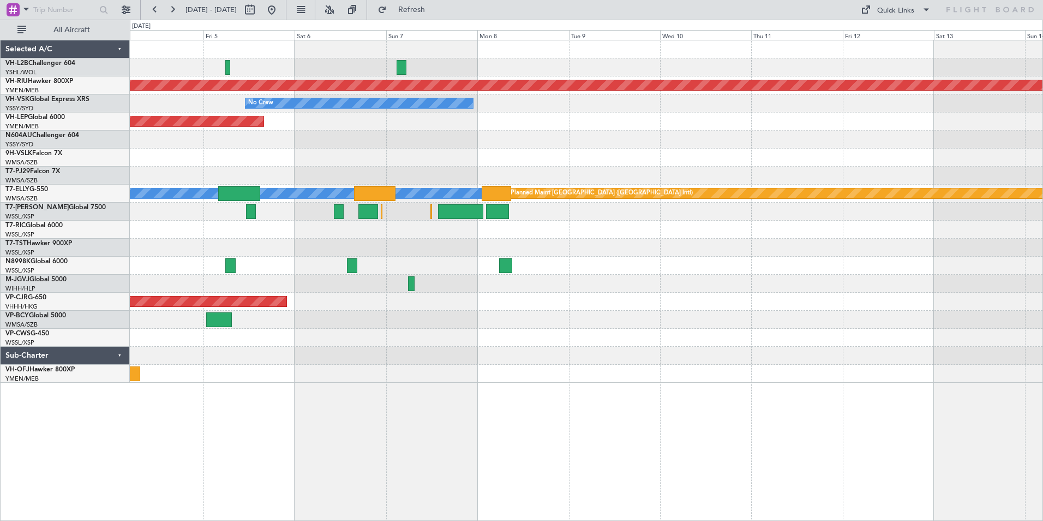
click at [439, 124] on div "Unplanned Maint Wichita (Wichita Mid-continent)" at bounding box center [586, 121] width 913 height 18
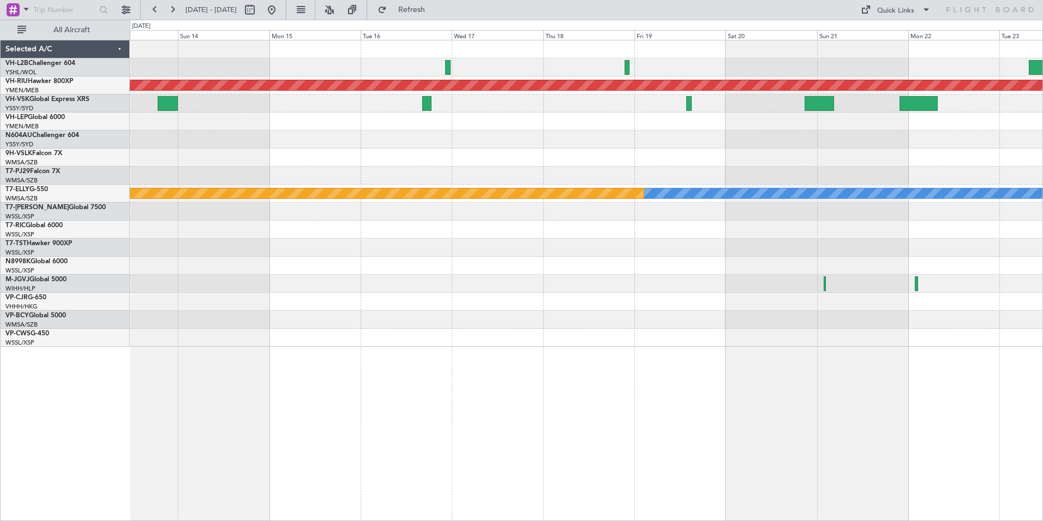
click at [212, 177] on div "Planned Maint [GEOGRAPHIC_DATA] ([GEOGRAPHIC_DATA]) [PERSON_NAME] Planned Maint…" at bounding box center [586, 193] width 913 height 306
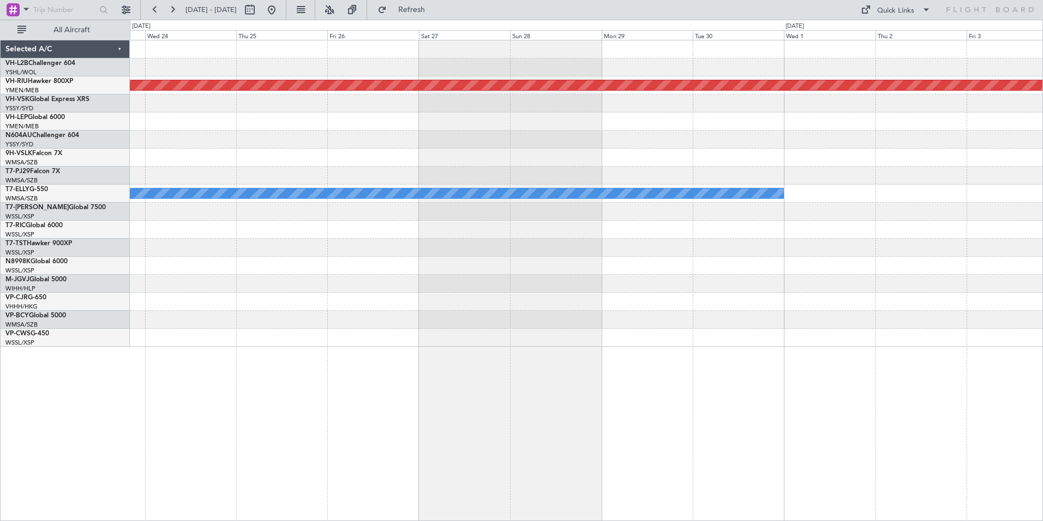
click at [249, 146] on div "Planned Maint [GEOGRAPHIC_DATA] ([GEOGRAPHIC_DATA]) [PERSON_NAME]" at bounding box center [586, 193] width 913 height 306
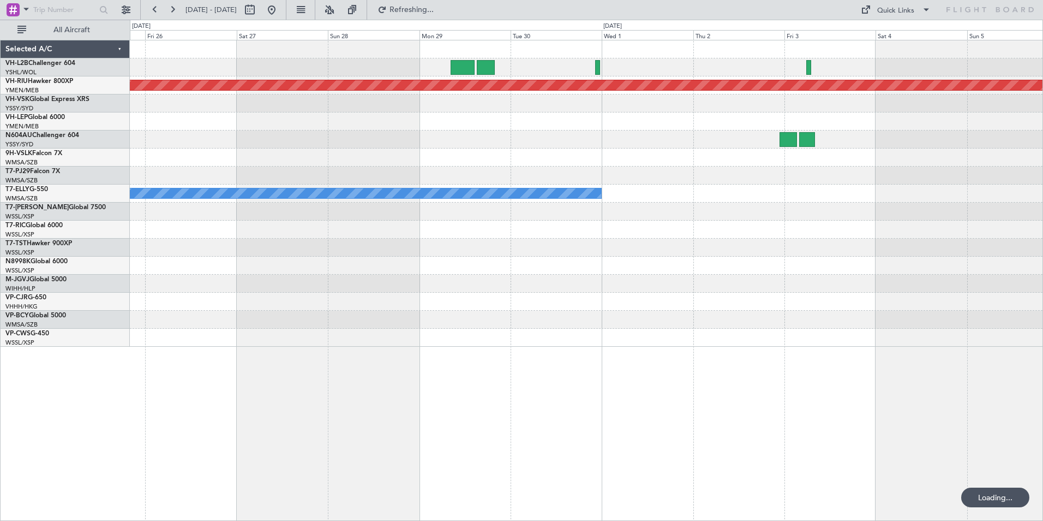
click at [108, 128] on div "Planned Maint [GEOGRAPHIC_DATA] ([GEOGRAPHIC_DATA]) [PERSON_NAME] Selected A/C …" at bounding box center [521, 270] width 1043 height 501
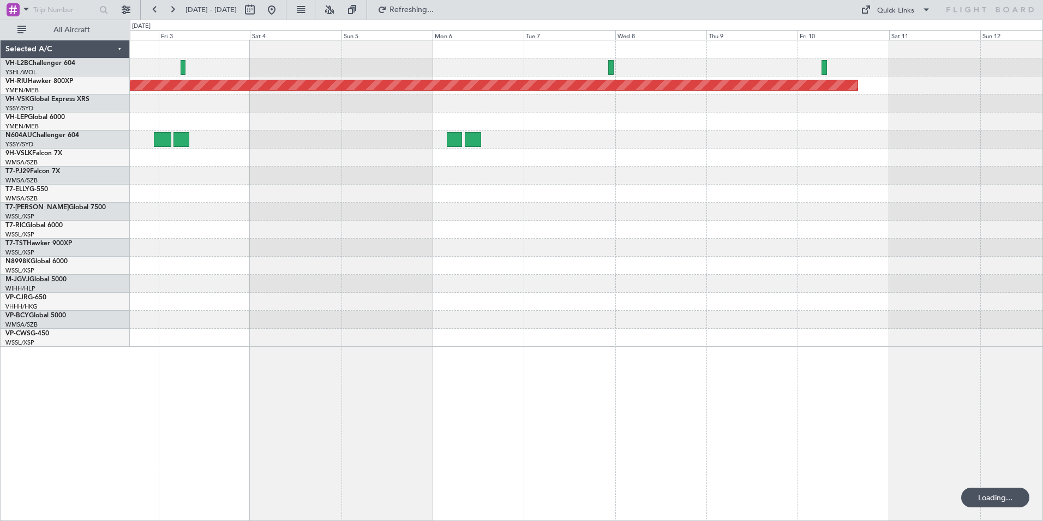
click at [343, 144] on div at bounding box center [586, 139] width 913 height 18
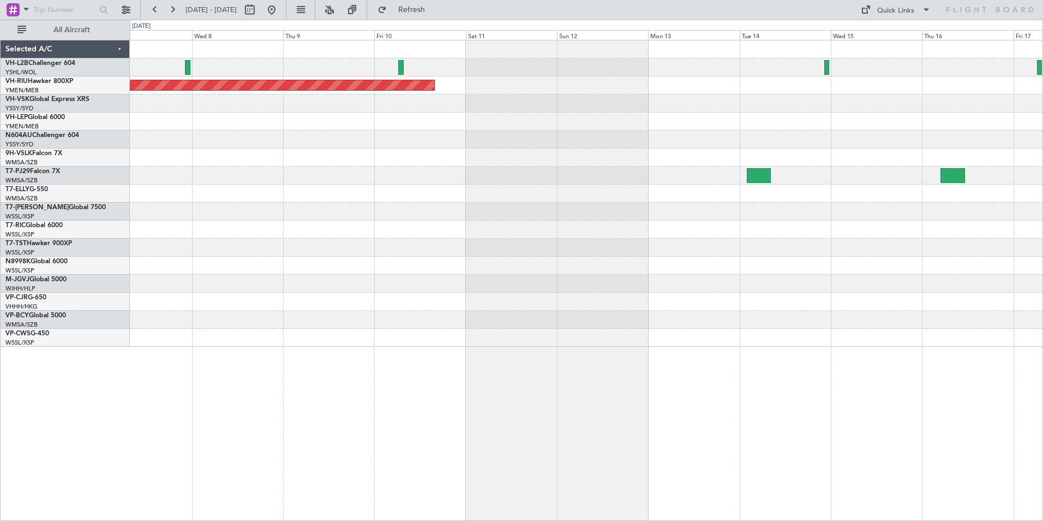
click at [468, 129] on div at bounding box center [586, 121] width 913 height 18
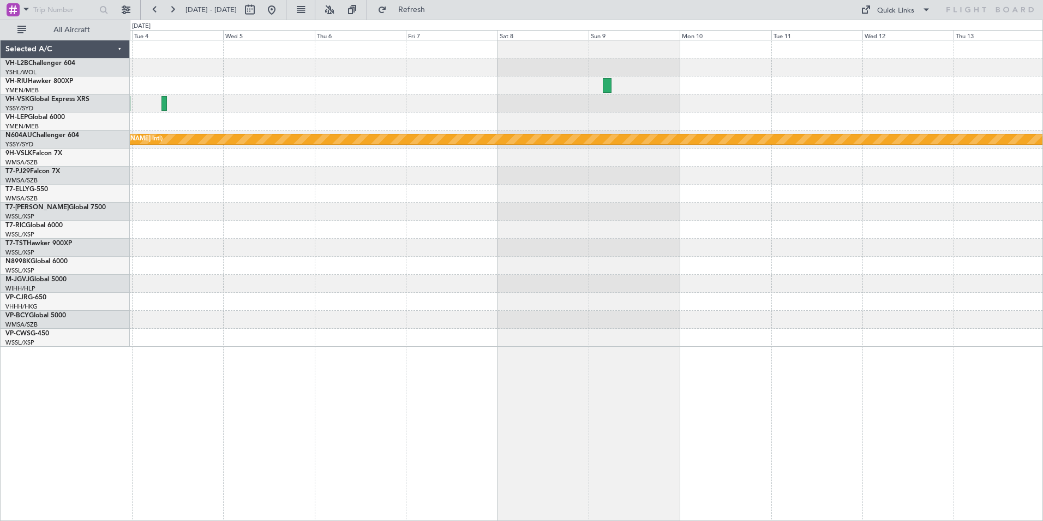
click at [157, 104] on div at bounding box center [586, 103] width 913 height 18
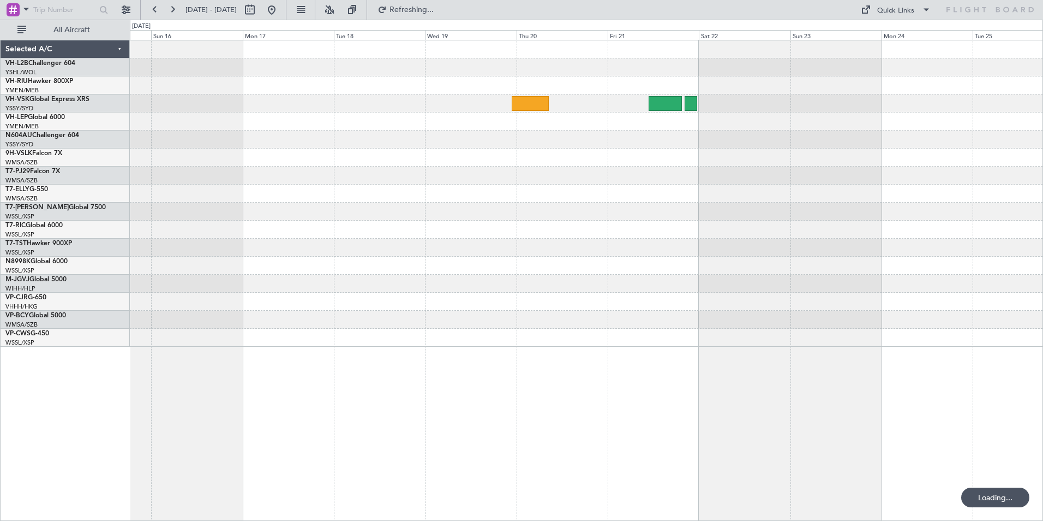
click at [358, 85] on div at bounding box center [586, 85] width 913 height 18
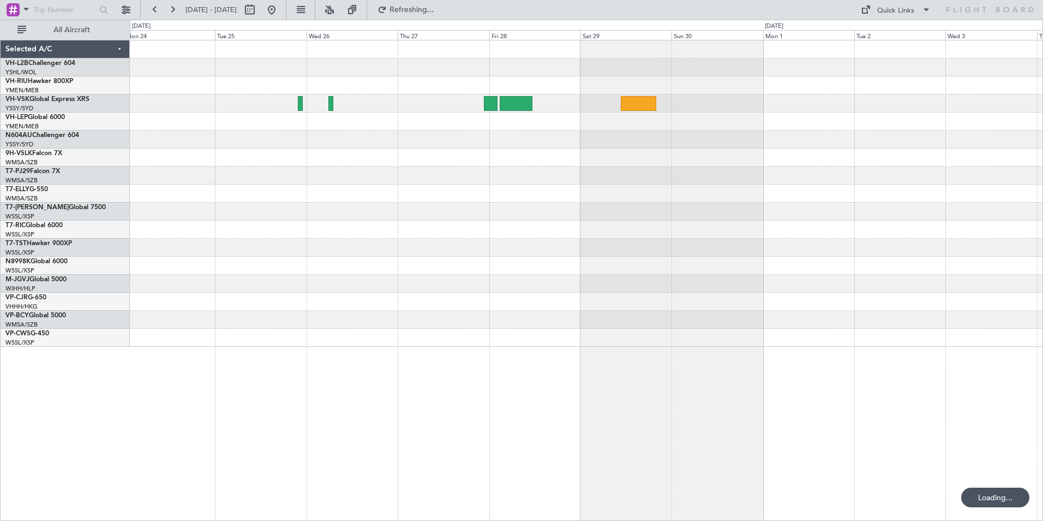
click at [236, 85] on div at bounding box center [586, 85] width 913 height 18
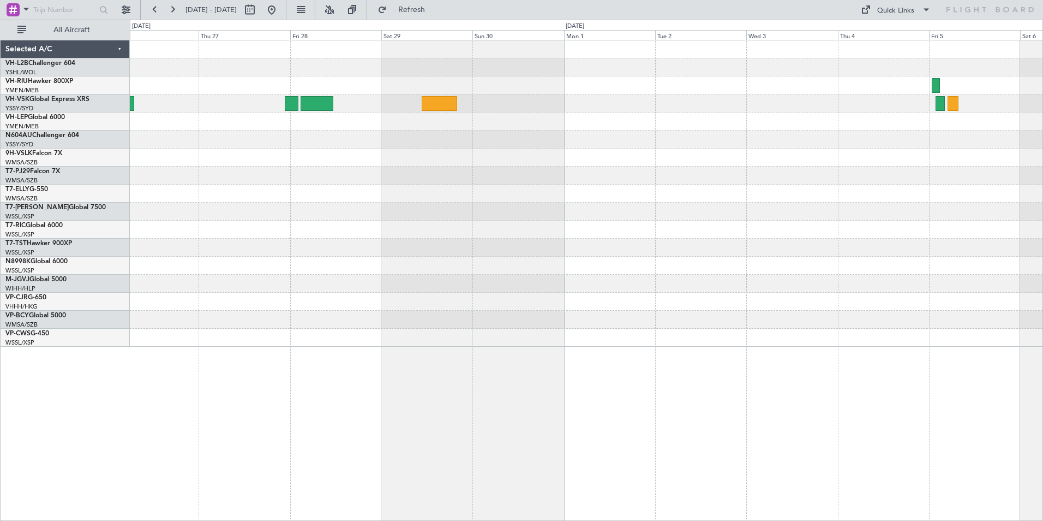
click at [445, 143] on div at bounding box center [586, 193] width 913 height 306
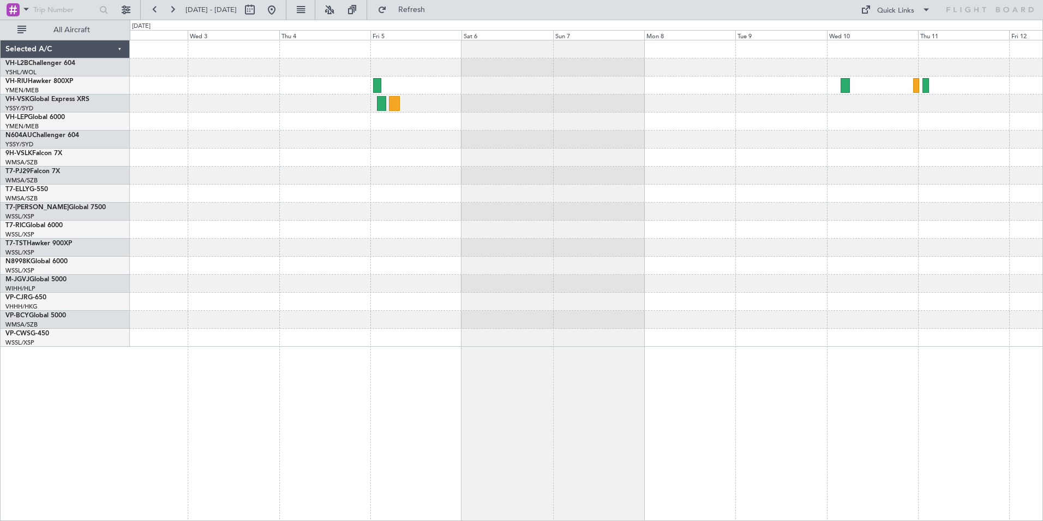
click at [396, 97] on div at bounding box center [586, 193] width 913 height 306
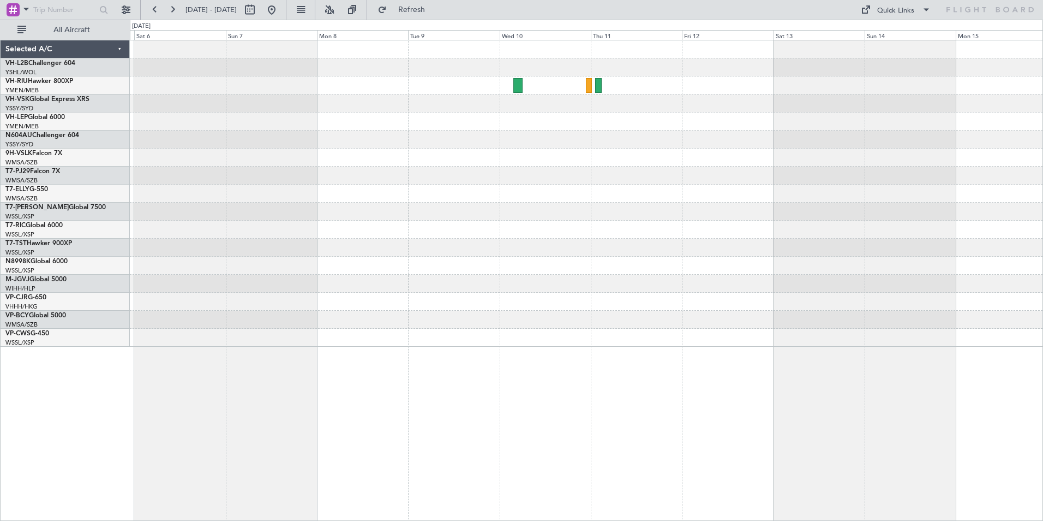
click at [182, 106] on div at bounding box center [586, 193] width 913 height 306
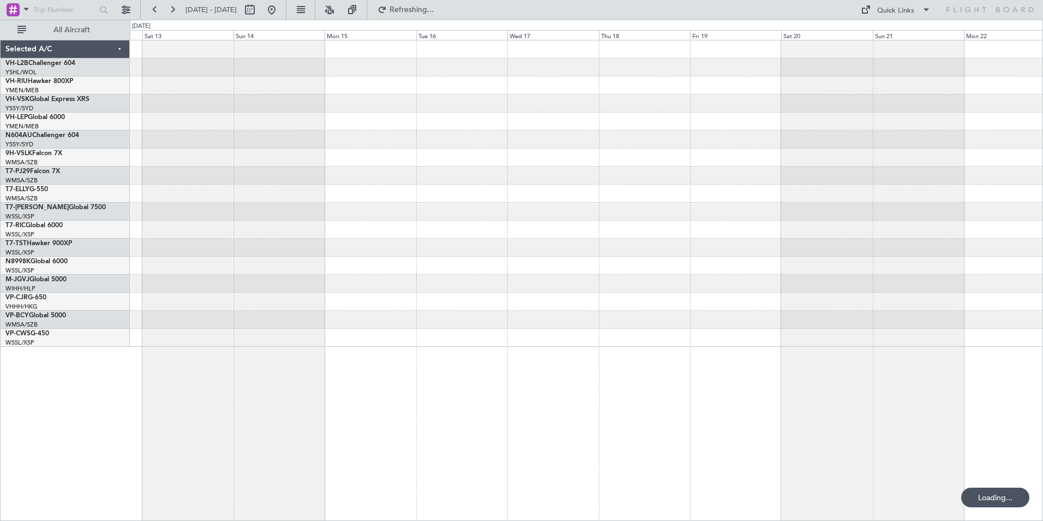
click at [306, 110] on div at bounding box center [586, 193] width 913 height 306
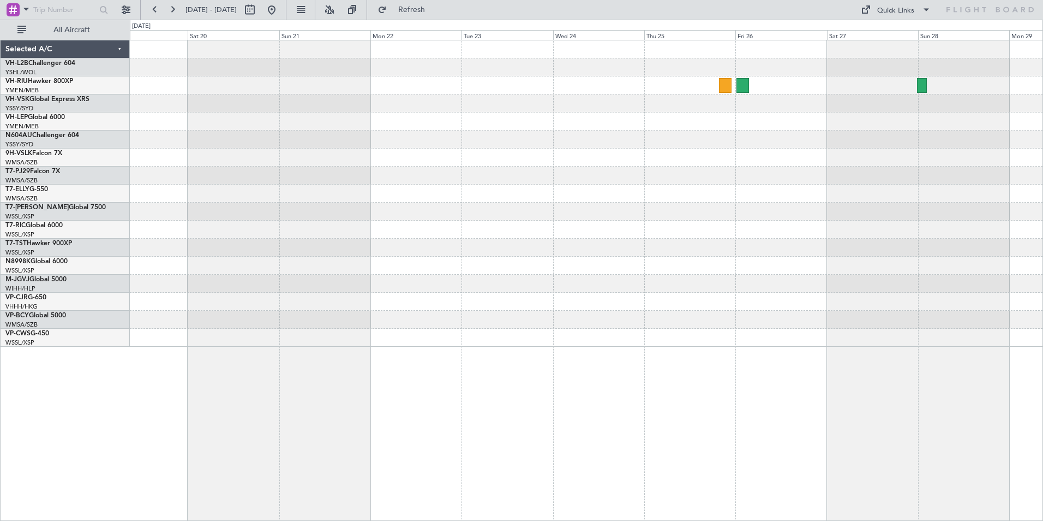
click at [549, 170] on div at bounding box center [586, 193] width 913 height 306
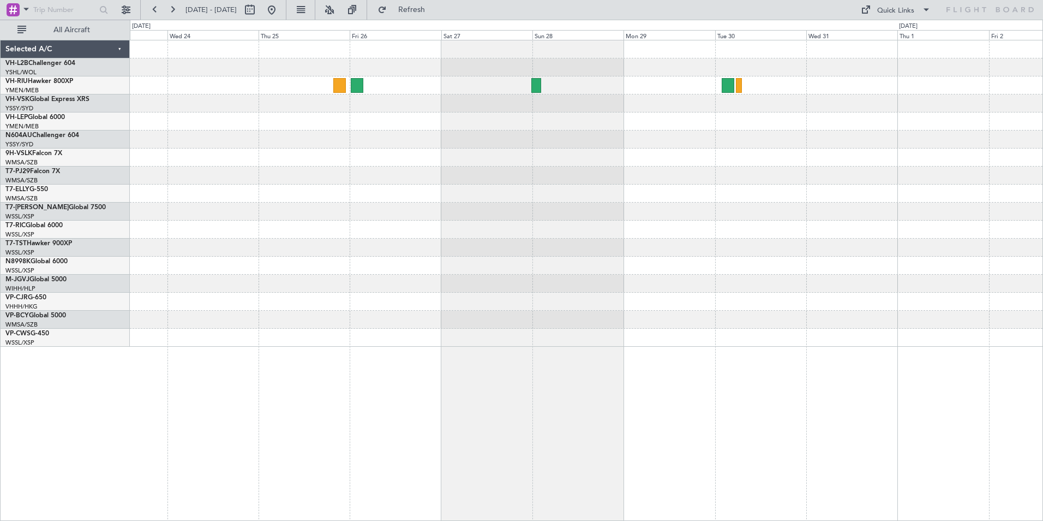
click at [530, 144] on div at bounding box center [586, 139] width 913 height 18
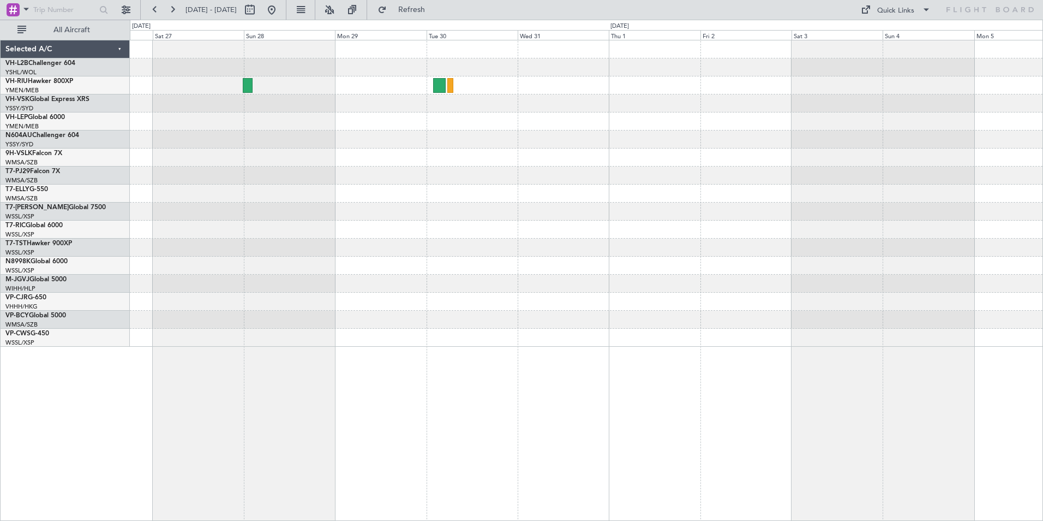
click at [403, 138] on div at bounding box center [586, 193] width 913 height 306
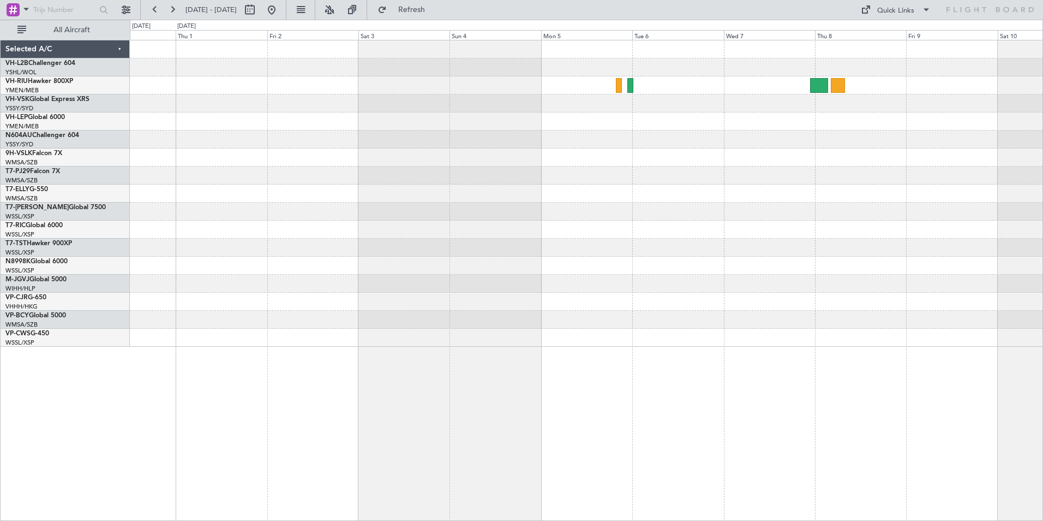
click at [280, 174] on div at bounding box center [586, 175] width 913 height 18
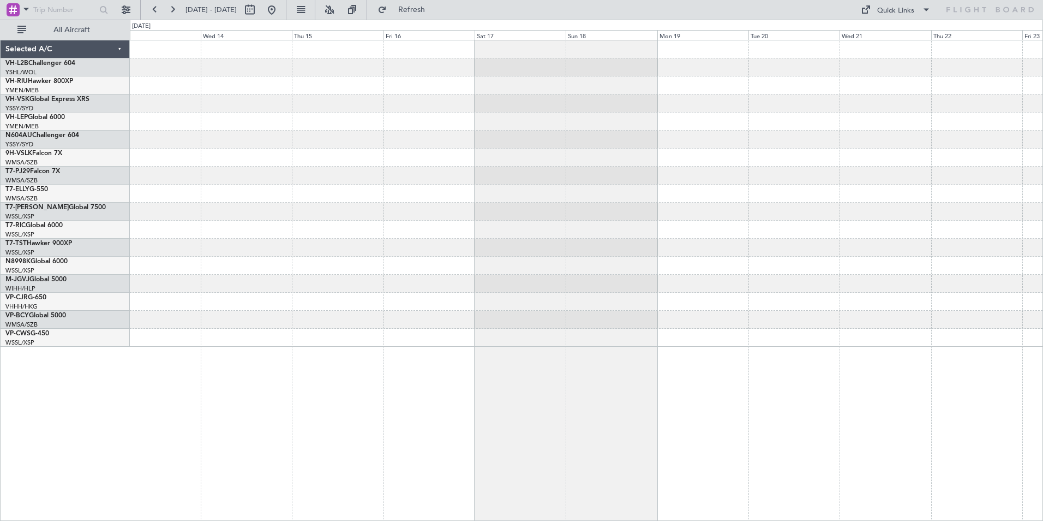
click at [0, 107] on html "[DATE] - [DATE] Refresh Quick Links All Aircraft Selected A/C VH-L2B Challenger…" at bounding box center [521, 260] width 1043 height 521
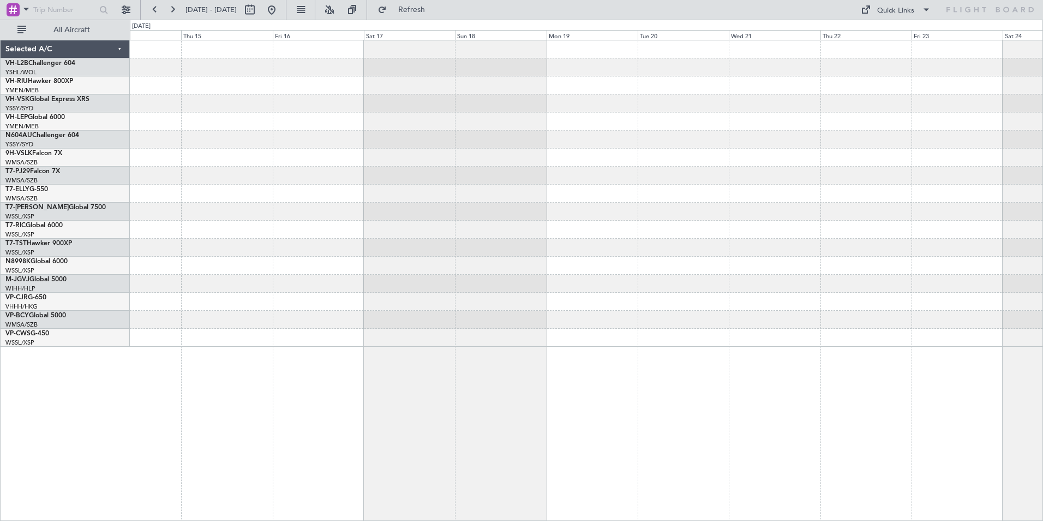
click at [416, 133] on div at bounding box center [586, 139] width 913 height 18
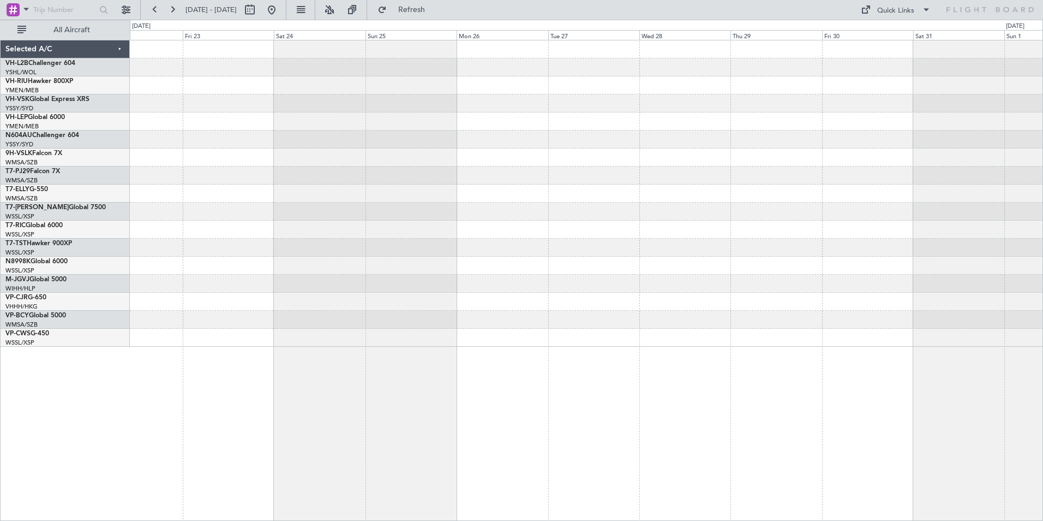
click at [210, 79] on div at bounding box center [586, 193] width 913 height 306
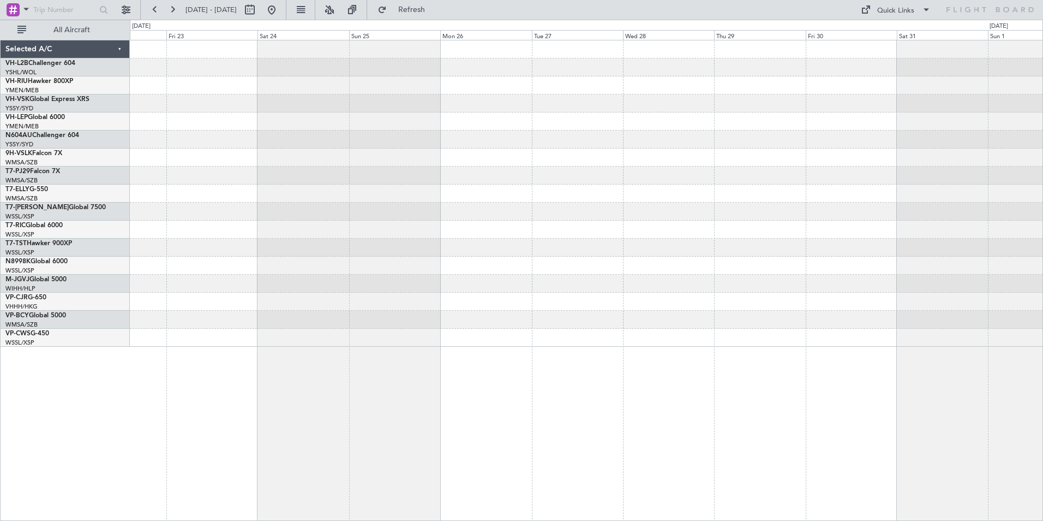
click at [411, 128] on div at bounding box center [586, 193] width 913 height 306
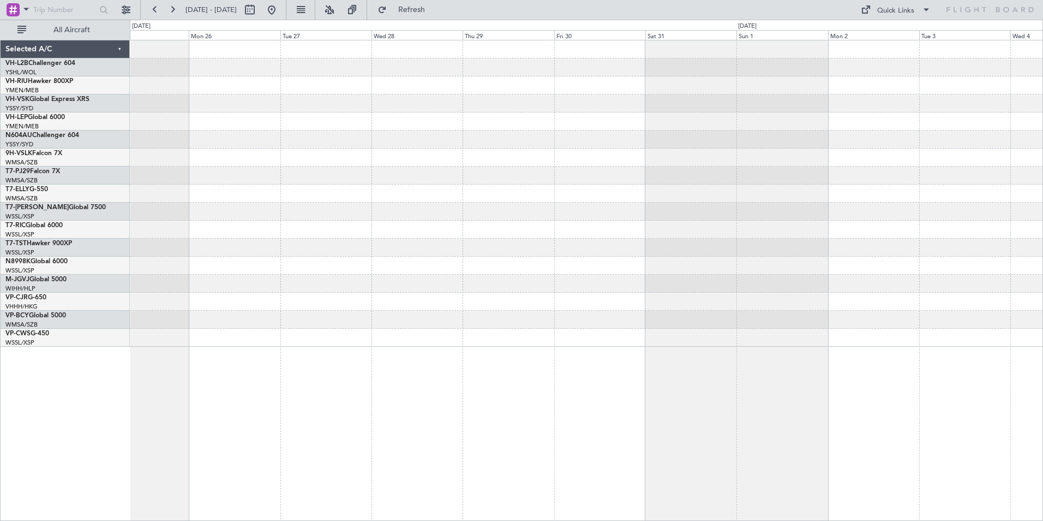
click at [981, 150] on div at bounding box center [586, 193] width 913 height 306
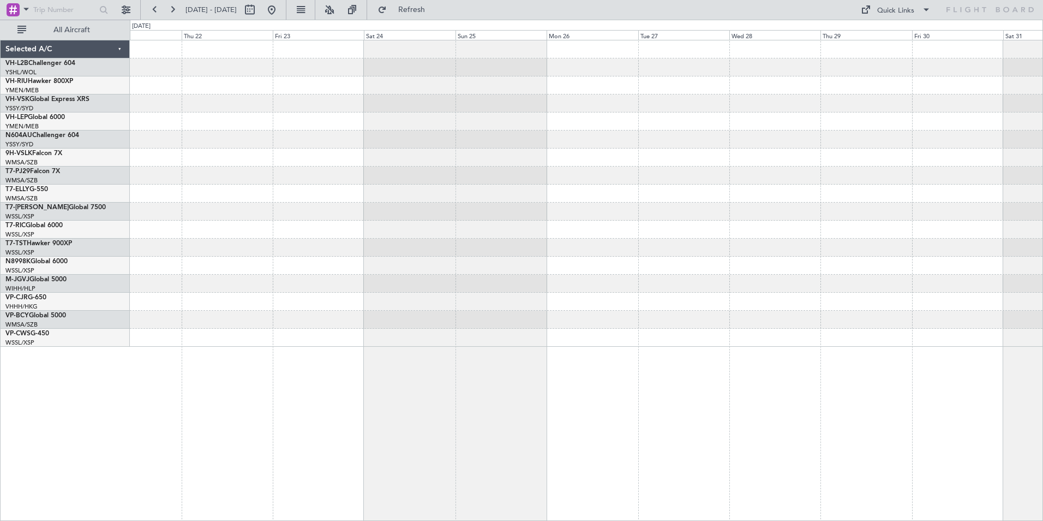
click at [1043, 162] on html "[DATE] - [DATE] Refresh Quick Links All Aircraft Selected A/C VH-L2B Challenger…" at bounding box center [521, 260] width 1043 height 521
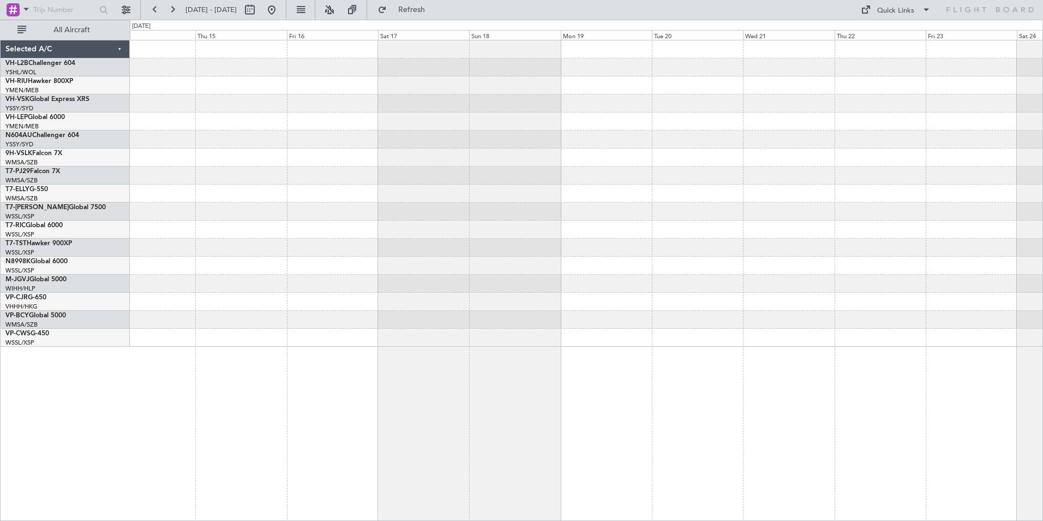
click at [916, 158] on div at bounding box center [586, 157] width 913 height 18
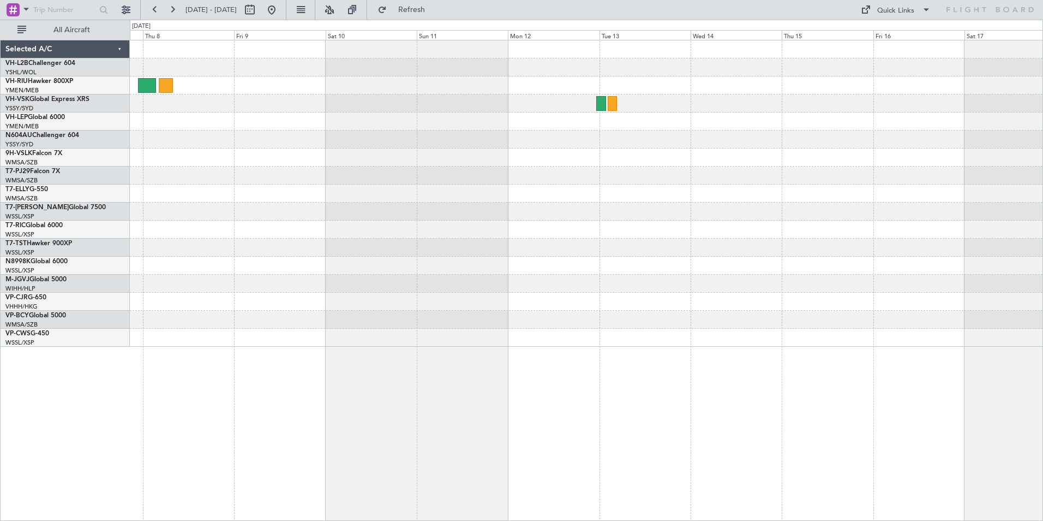
click at [962, 178] on div at bounding box center [586, 193] width 913 height 306
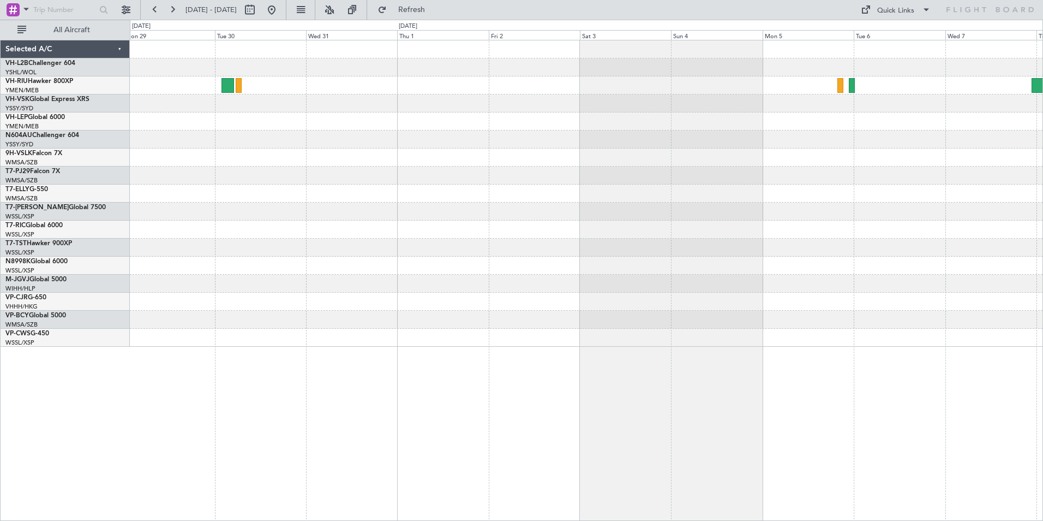
click at [999, 179] on div at bounding box center [586, 193] width 913 height 306
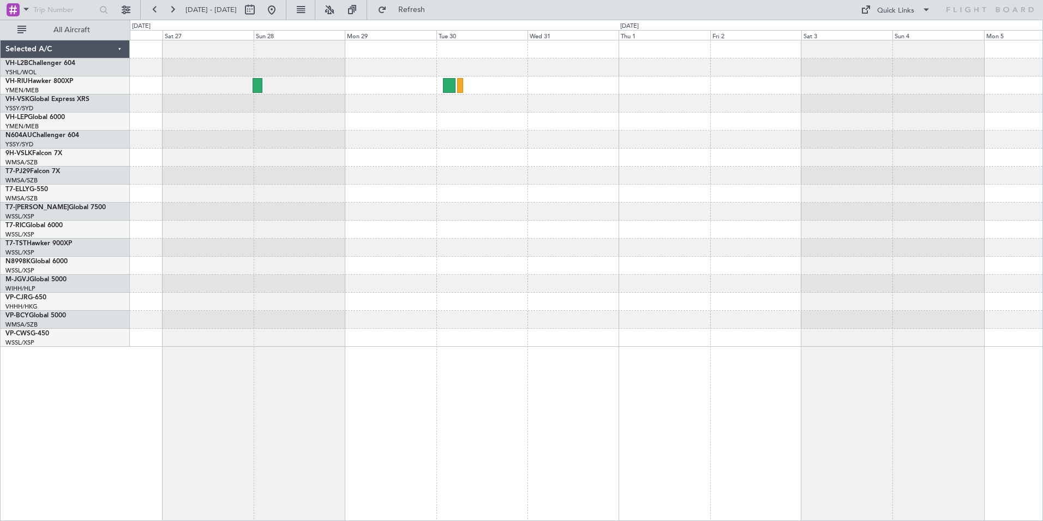
click at [942, 204] on div at bounding box center [586, 193] width 913 height 306
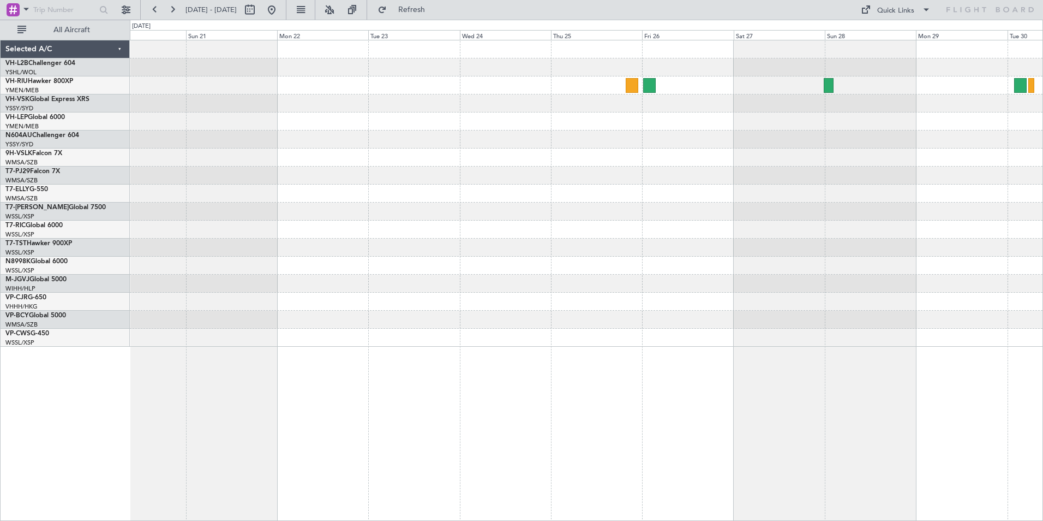
click at [911, 214] on div at bounding box center [586, 193] width 913 height 306
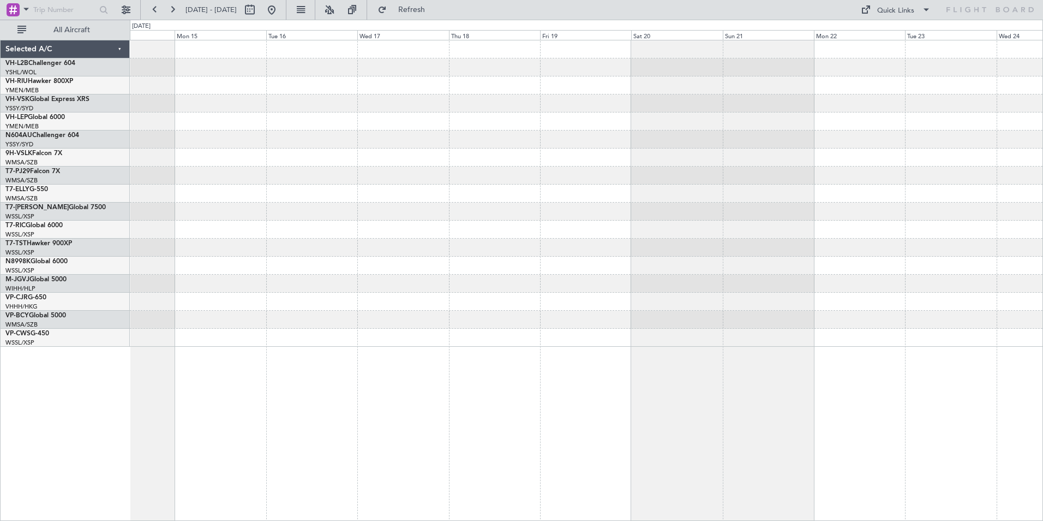
click at [762, 176] on div at bounding box center [586, 175] width 913 height 18
click at [635, 172] on div at bounding box center [586, 193] width 913 height 306
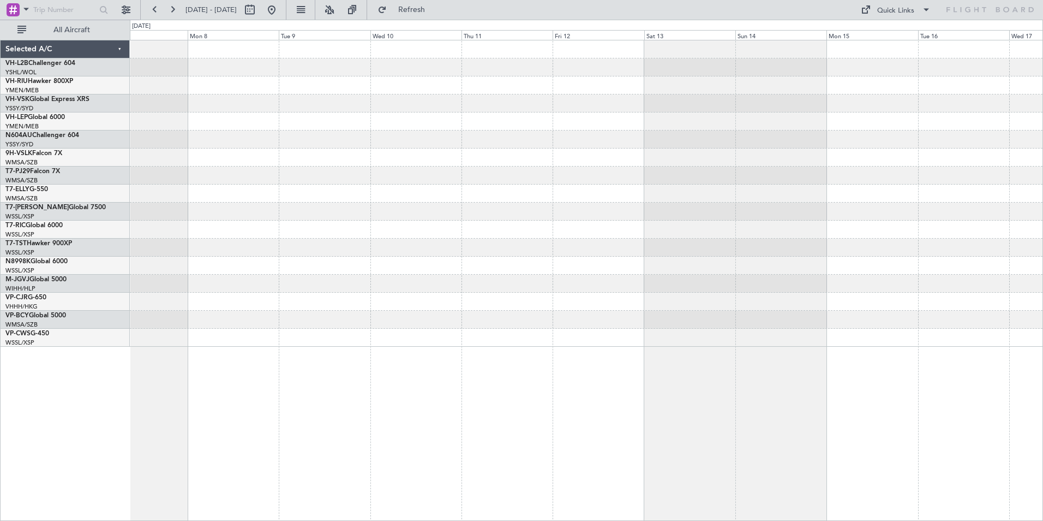
click at [580, 177] on div at bounding box center [586, 193] width 913 height 306
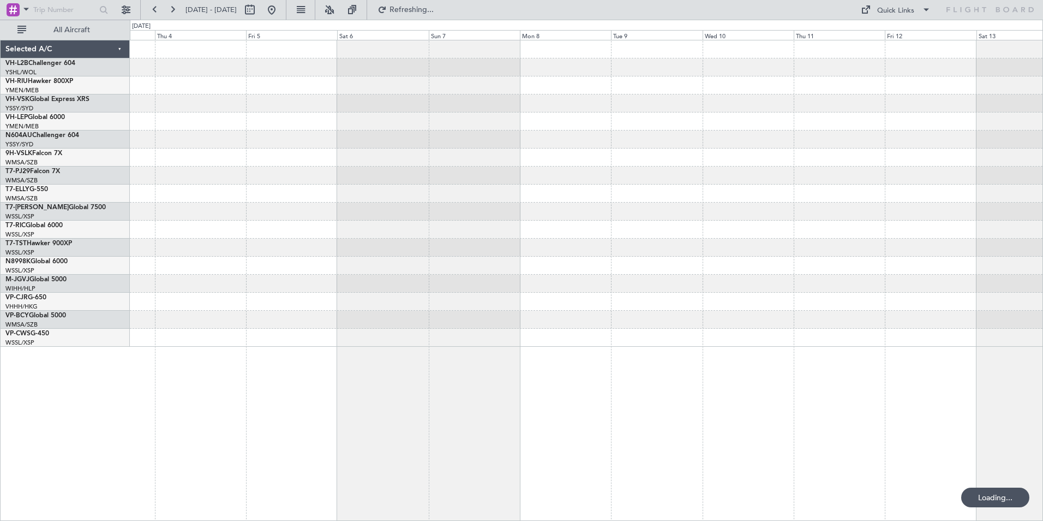
click at [925, 181] on div at bounding box center [586, 193] width 913 height 306
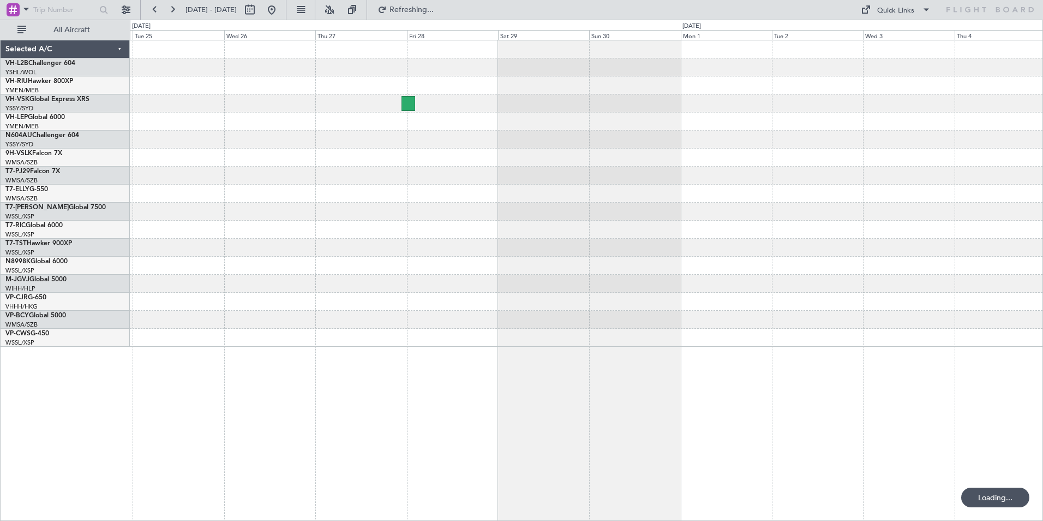
click at [775, 184] on div at bounding box center [586, 175] width 913 height 18
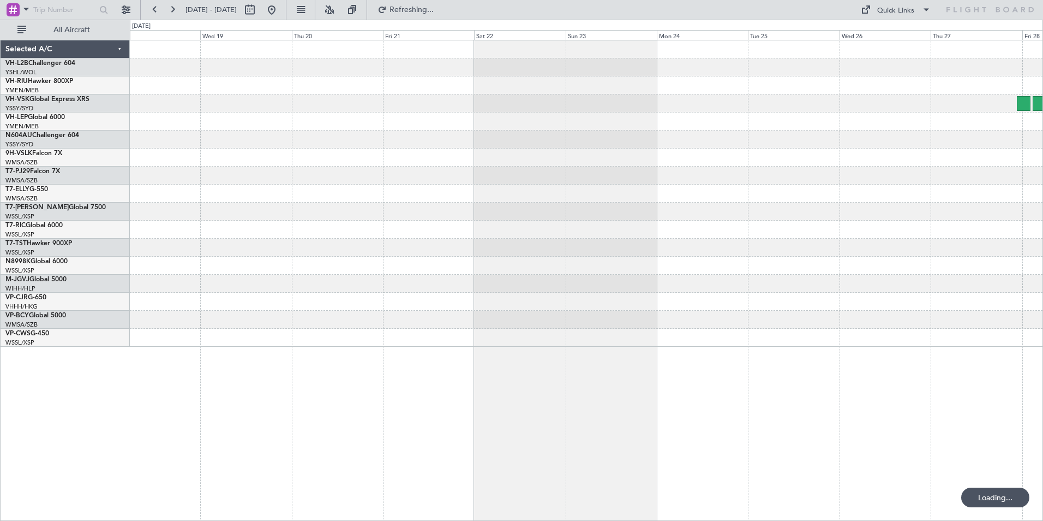
click at [764, 187] on div at bounding box center [586, 193] width 913 height 306
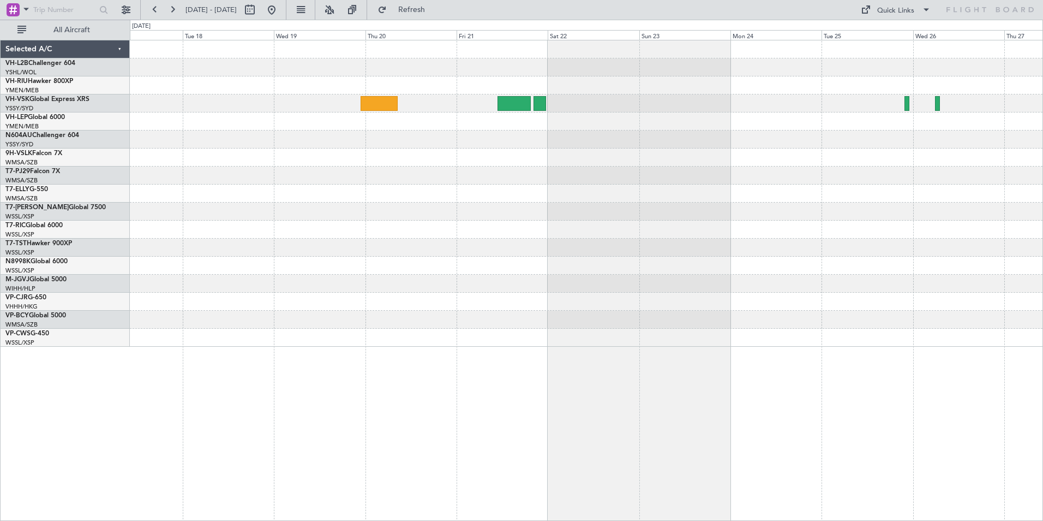
click at [900, 220] on div at bounding box center [586, 193] width 913 height 306
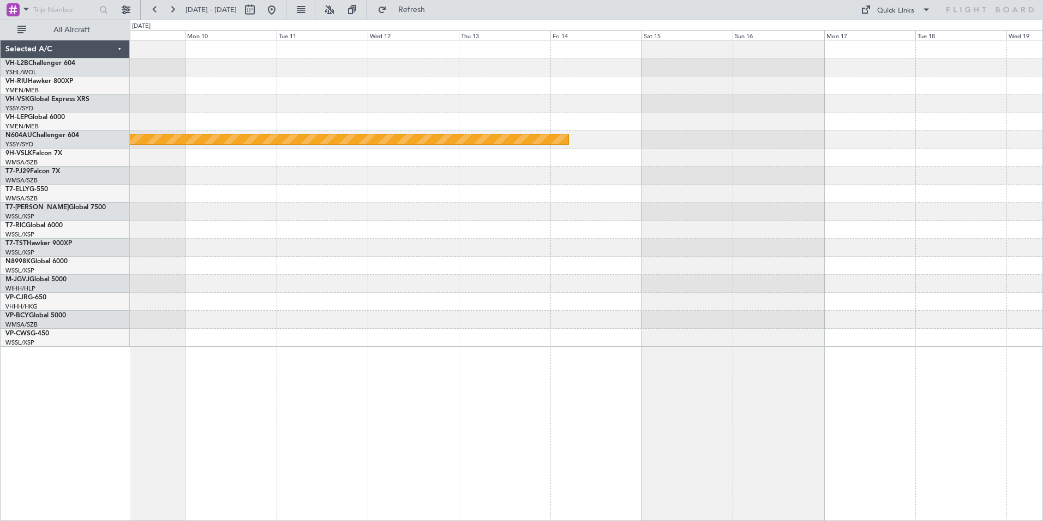
click at [780, 194] on div "Planned Maint Sydney ([PERSON_NAME] Intl)" at bounding box center [586, 193] width 913 height 306
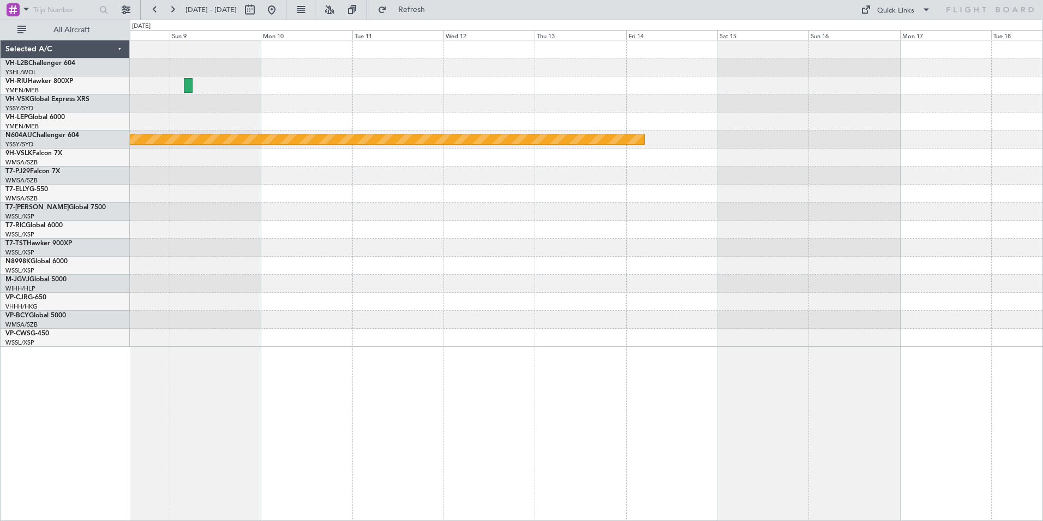
click at [913, 259] on div "Planned Maint Sydney ([PERSON_NAME] Intl)" at bounding box center [586, 193] width 913 height 306
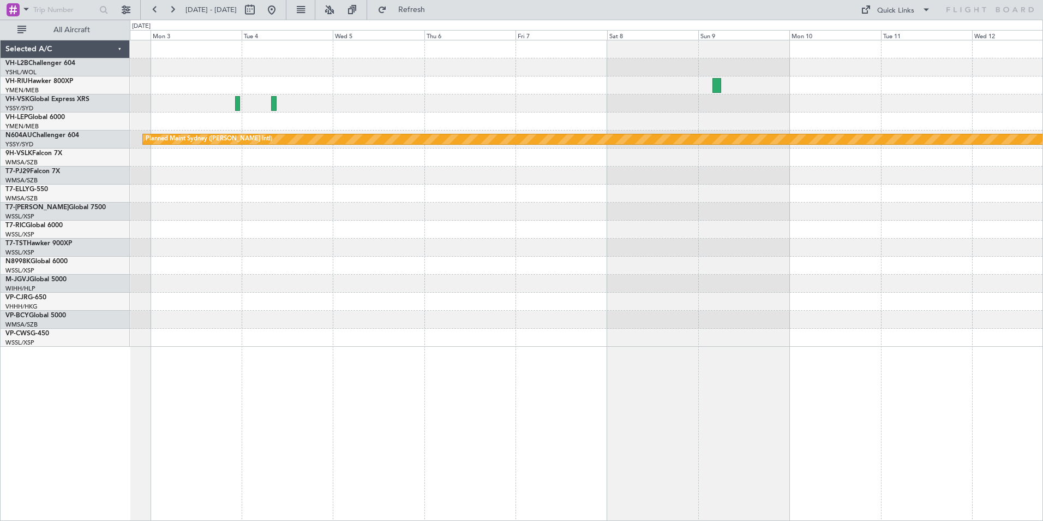
click at [915, 225] on div "Planned Maint Sydney ([PERSON_NAME] Intl)" at bounding box center [586, 193] width 913 height 306
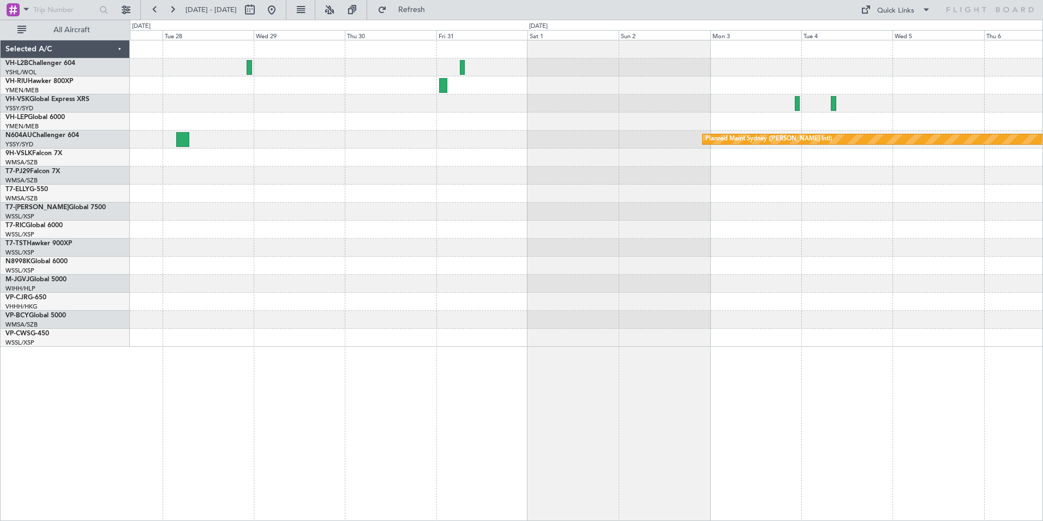
click at [593, 169] on div "Planned Maint Sydney ([PERSON_NAME] Intl)" at bounding box center [586, 193] width 913 height 306
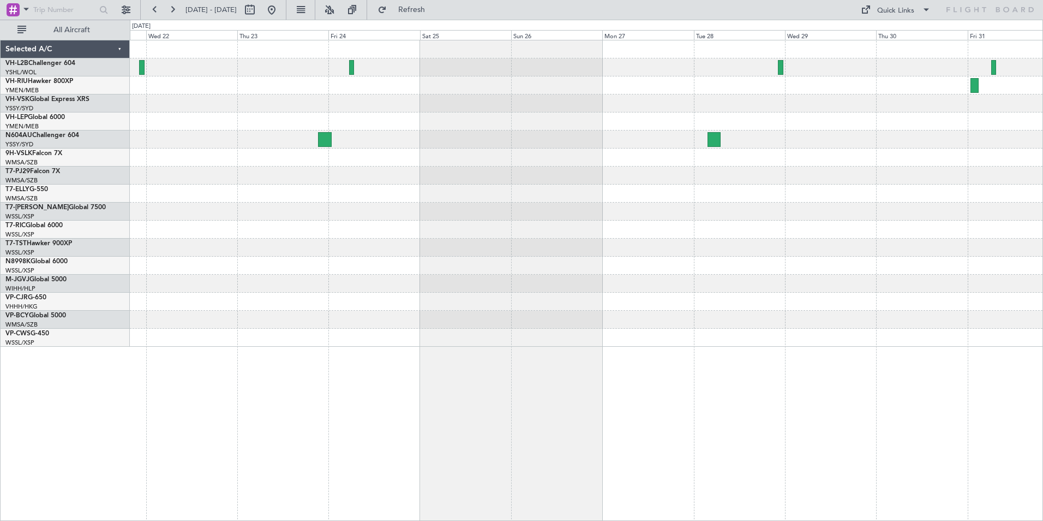
click at [736, 188] on div at bounding box center [586, 193] width 913 height 18
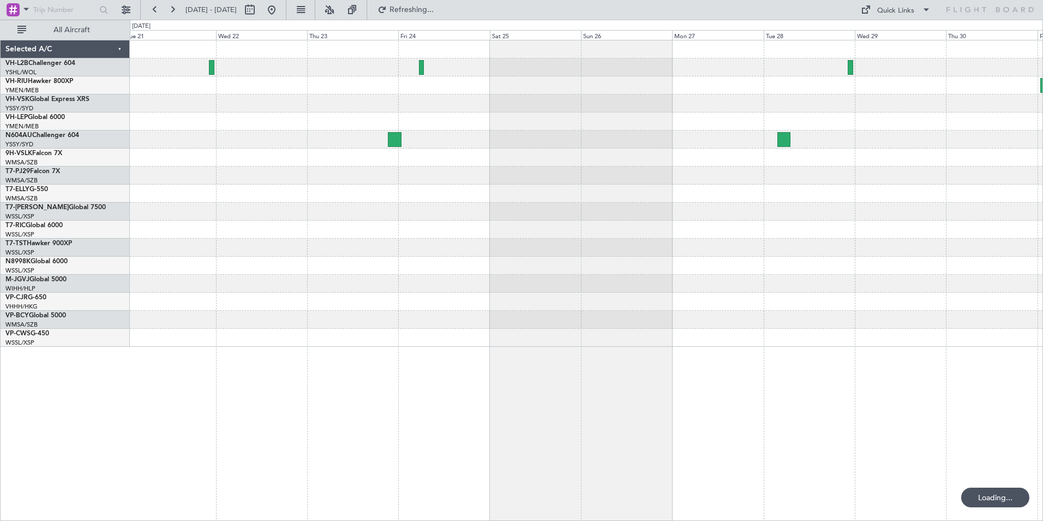
click at [801, 255] on div at bounding box center [586, 193] width 913 height 306
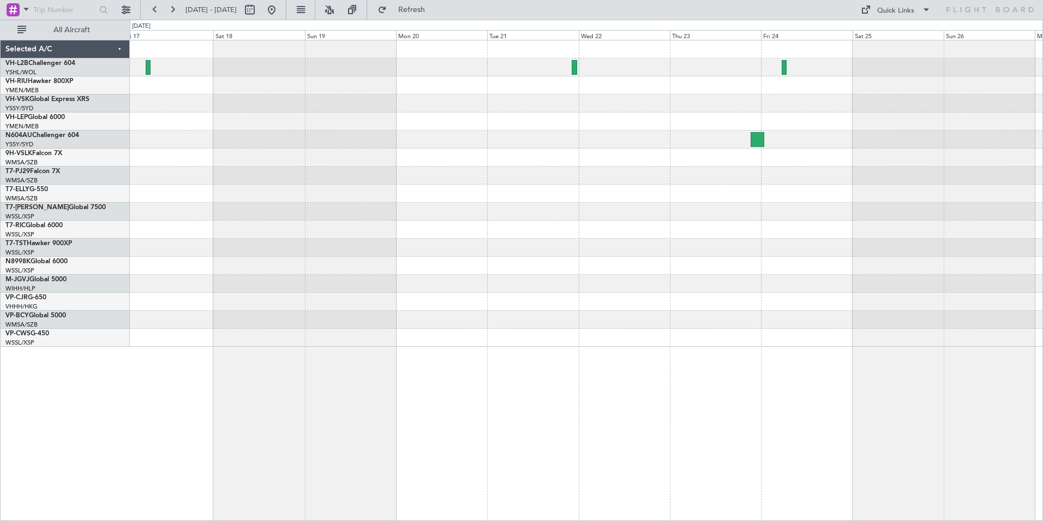
click at [607, 237] on div at bounding box center [586, 193] width 913 height 306
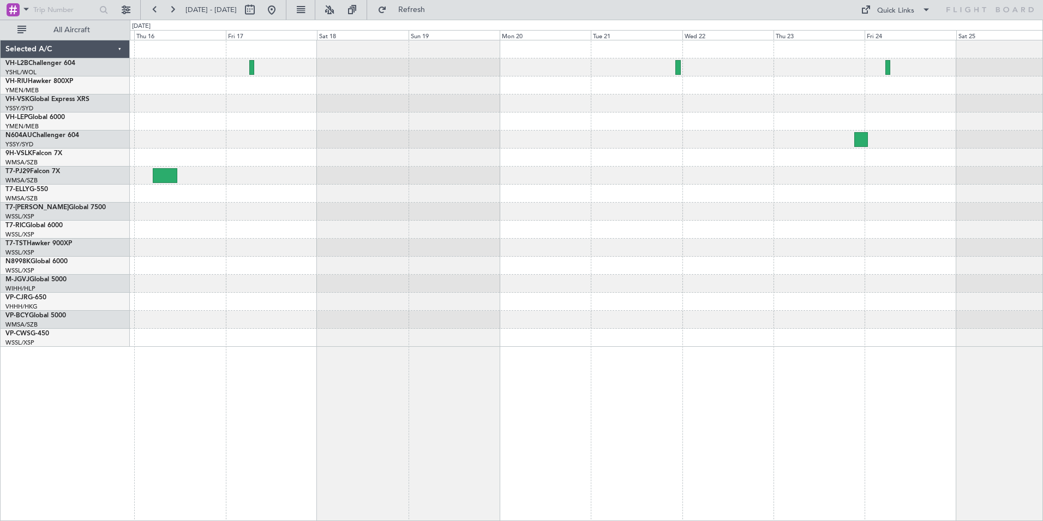
click at [906, 259] on div at bounding box center [586, 193] width 913 height 306
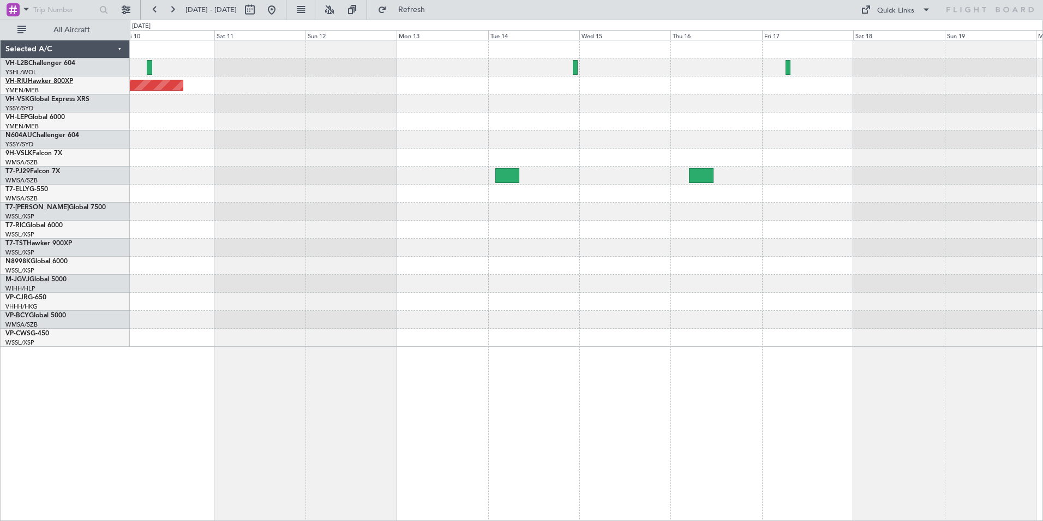
click at [37, 83] on link "VH-RIU Hawker 800XP" at bounding box center [39, 81] width 68 height 7
click at [48, 117] on link "VH-LEP Global 6000" at bounding box center [34, 117] width 59 height 7
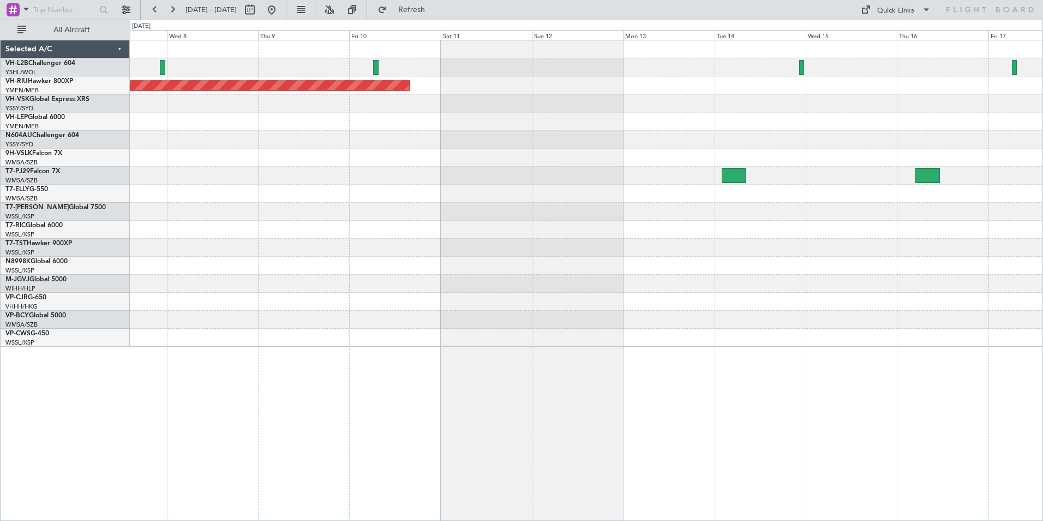
click at [599, 122] on div at bounding box center [586, 121] width 913 height 18
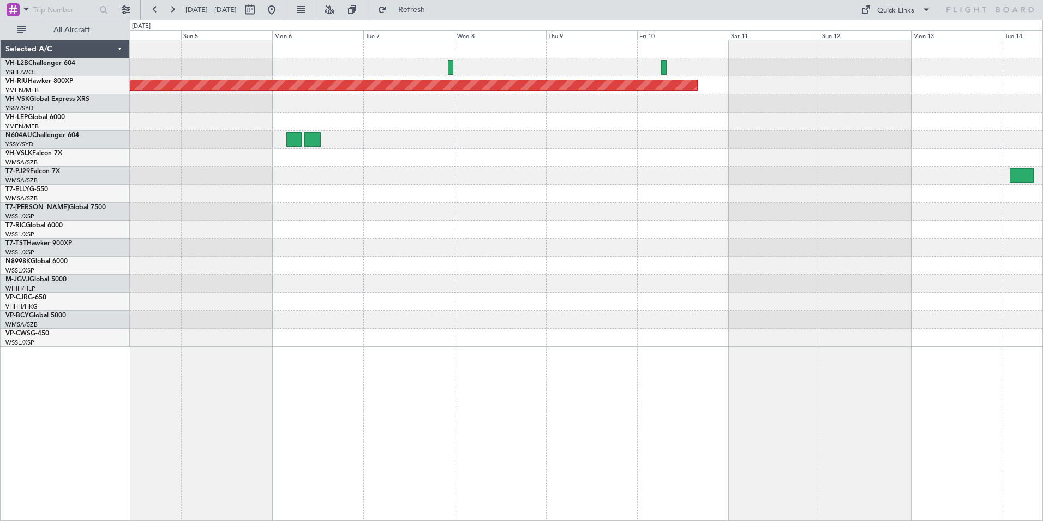
click at [505, 102] on div at bounding box center [586, 103] width 913 height 18
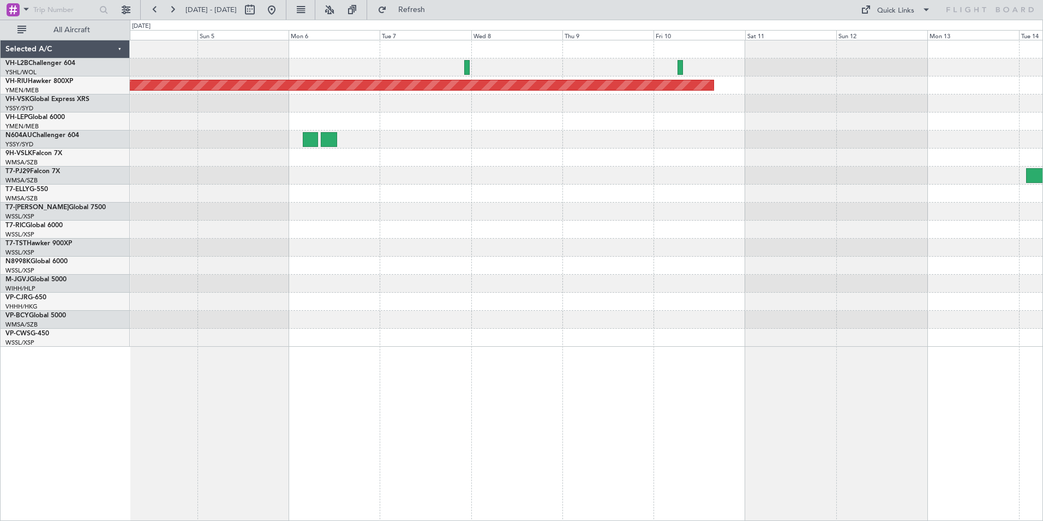
click at [516, 102] on div at bounding box center [586, 103] width 913 height 18
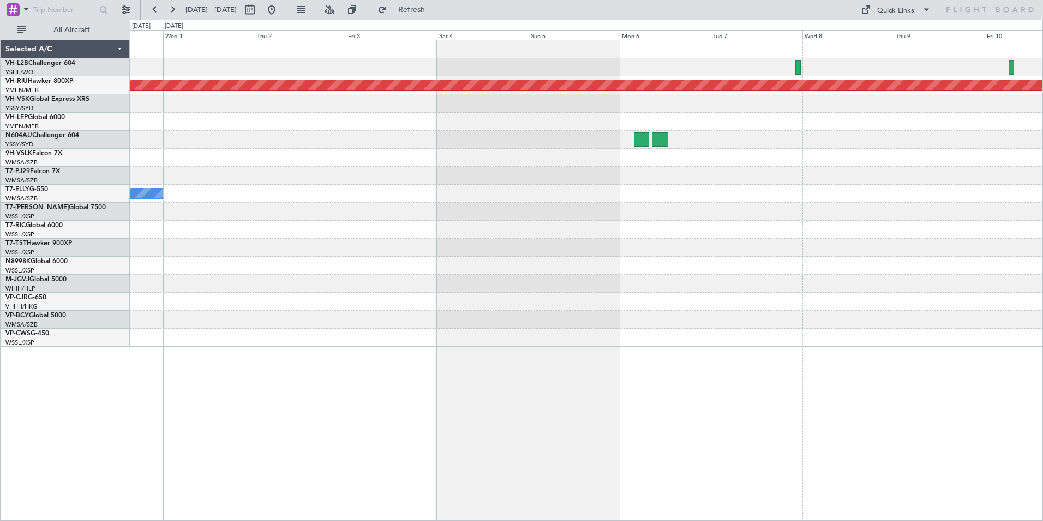
click at [533, 105] on div at bounding box center [586, 103] width 913 height 18
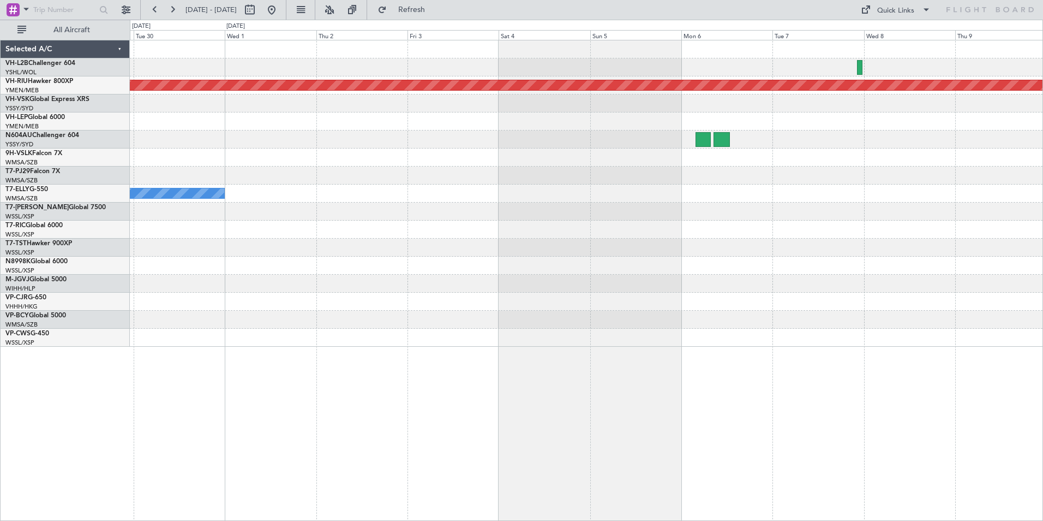
click at [485, 115] on div "Planned Maint [GEOGRAPHIC_DATA] ([GEOGRAPHIC_DATA]) [PERSON_NAME]" at bounding box center [586, 193] width 913 height 306
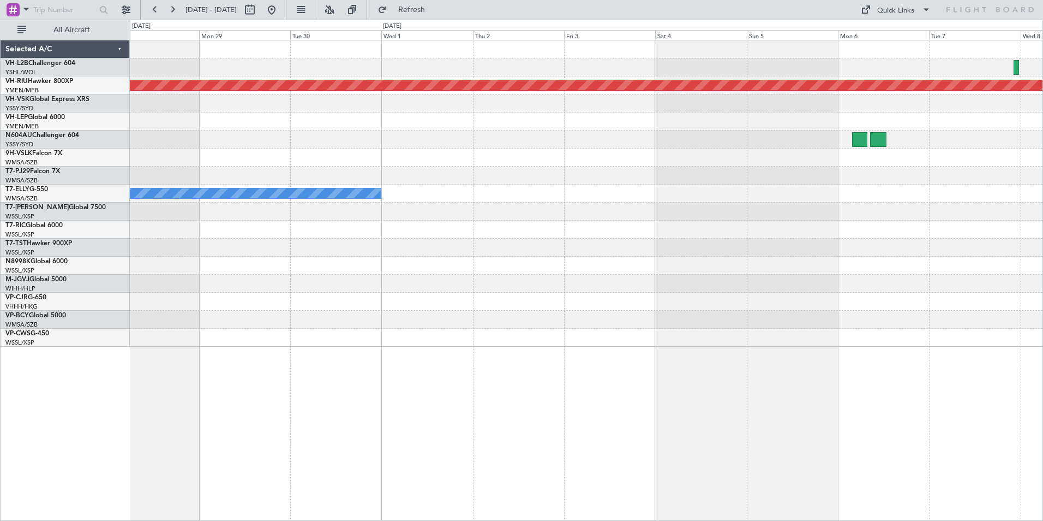
click at [404, 112] on div at bounding box center [586, 103] width 913 height 18
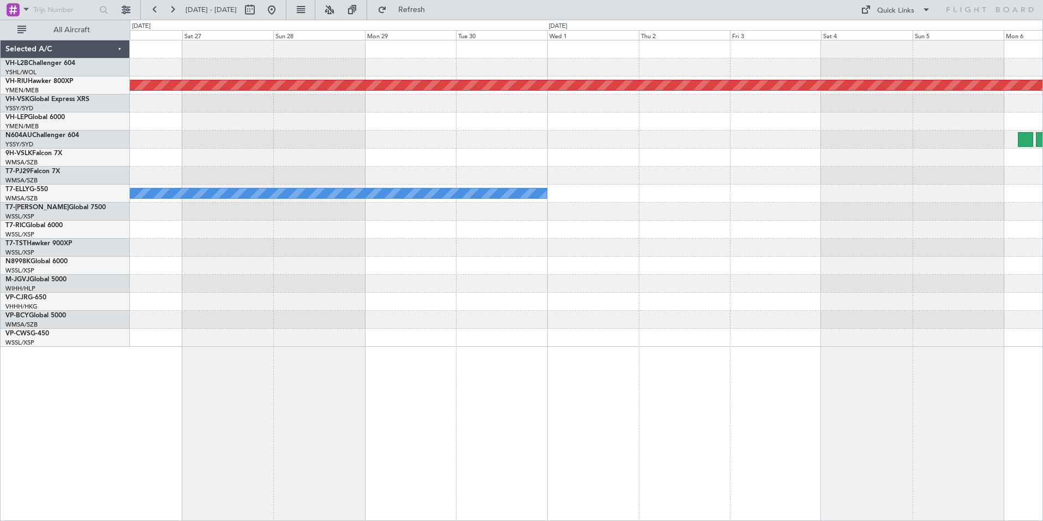
click at [416, 114] on div "Planned Maint [GEOGRAPHIC_DATA] ([GEOGRAPHIC_DATA]) [PERSON_NAME]" at bounding box center [586, 193] width 913 height 306
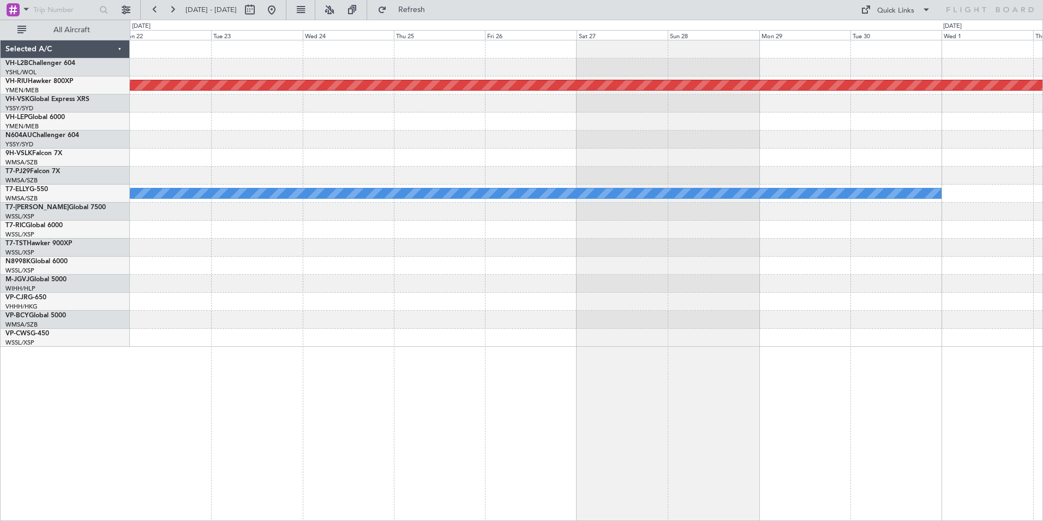
click at [426, 120] on div "Planned Maint [GEOGRAPHIC_DATA] ([GEOGRAPHIC_DATA]) [PERSON_NAME]" at bounding box center [586, 193] width 913 height 306
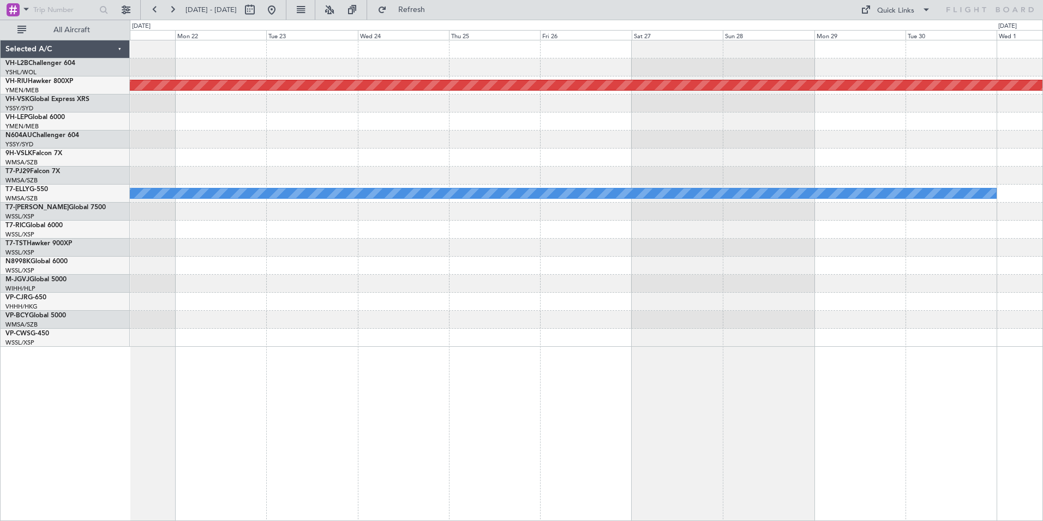
click at [465, 123] on div "Planned Maint [GEOGRAPHIC_DATA] ([GEOGRAPHIC_DATA]) [PERSON_NAME] Planned Maint…" at bounding box center [586, 193] width 913 height 306
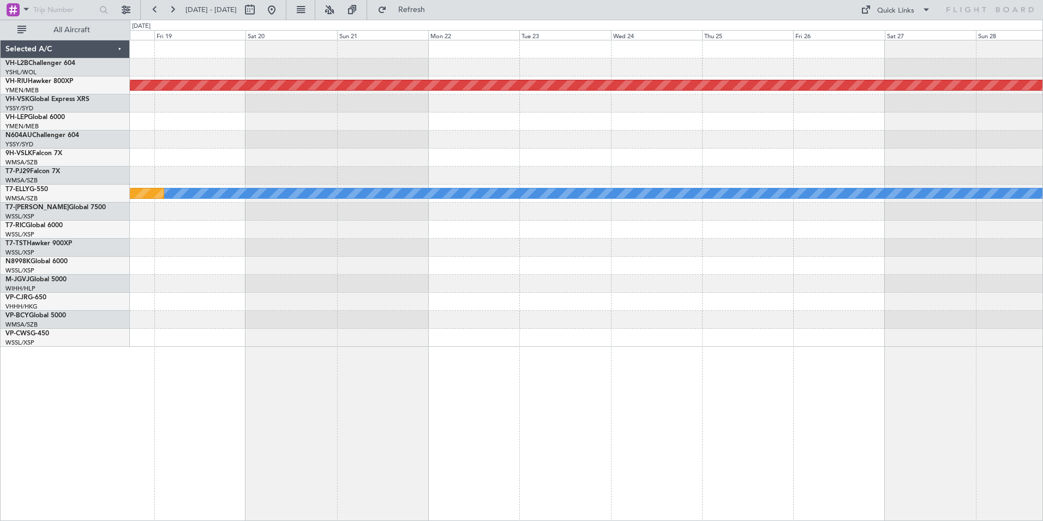
click at [419, 128] on div at bounding box center [586, 121] width 913 height 18
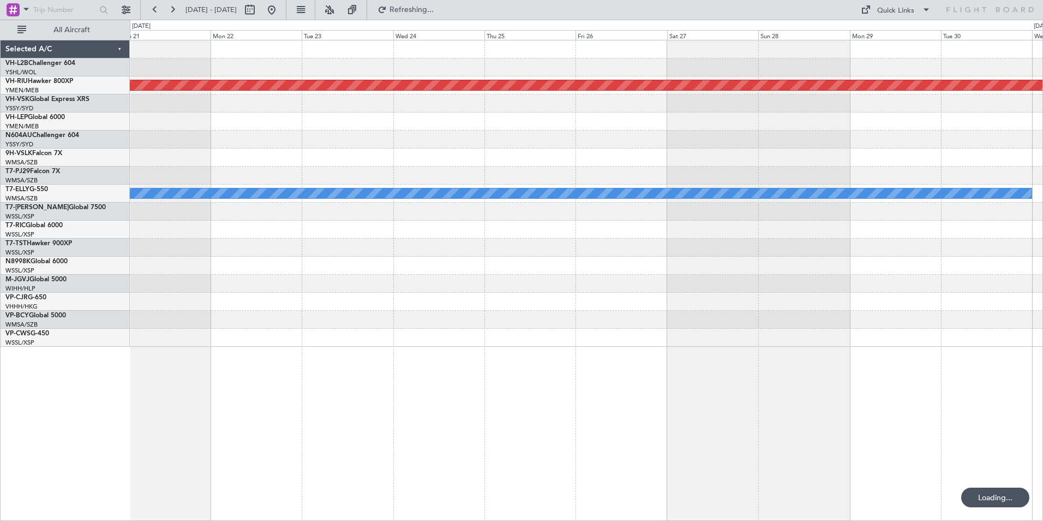
click at [25, 95] on div "Planned Maint [GEOGRAPHIC_DATA] ([GEOGRAPHIC_DATA]) [PERSON_NAME] Planned Maint…" at bounding box center [521, 270] width 1043 height 501
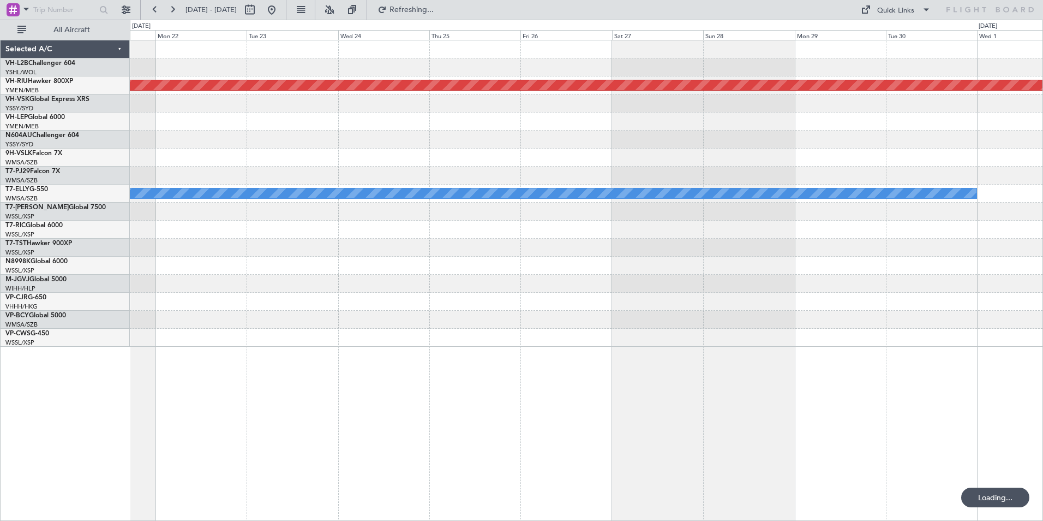
click at [39, 94] on div "Planned Maint [GEOGRAPHIC_DATA] ([GEOGRAPHIC_DATA]) [PERSON_NAME] Selected A/C …" at bounding box center [521, 270] width 1043 height 501
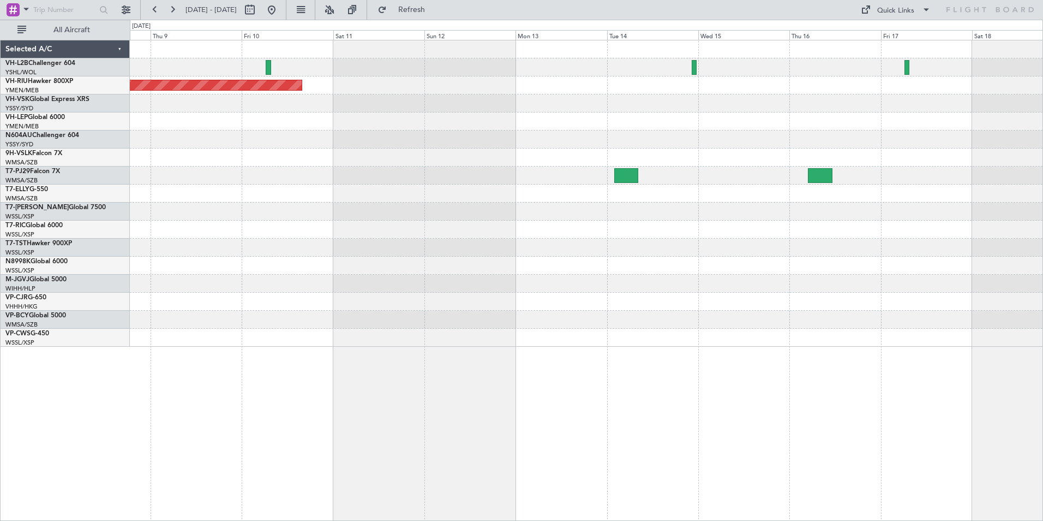
click at [359, 195] on div "Planned Maint [GEOGRAPHIC_DATA] ([GEOGRAPHIC_DATA])" at bounding box center [586, 193] width 913 height 306
click at [590, 131] on div "Planned Maint [GEOGRAPHIC_DATA] ([GEOGRAPHIC_DATA])" at bounding box center [586, 193] width 913 height 306
click at [40, 116] on link "VH-LEP Global 6000" at bounding box center [34, 117] width 59 height 7
click at [40, 133] on link "N604AU Challenger 604" at bounding box center [42, 135] width 74 height 7
click at [31, 81] on link "VH-RIU Hawker 800XP" at bounding box center [39, 81] width 68 height 7
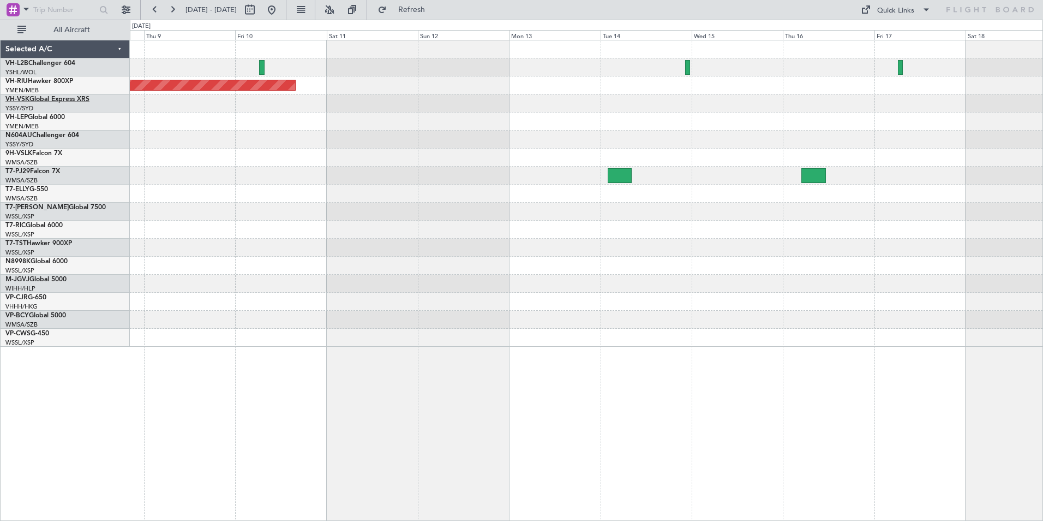
click at [41, 100] on link "VH-VSK Global Express XRS" at bounding box center [47, 99] width 84 height 7
